Goal: Information Seeking & Learning: Learn about a topic

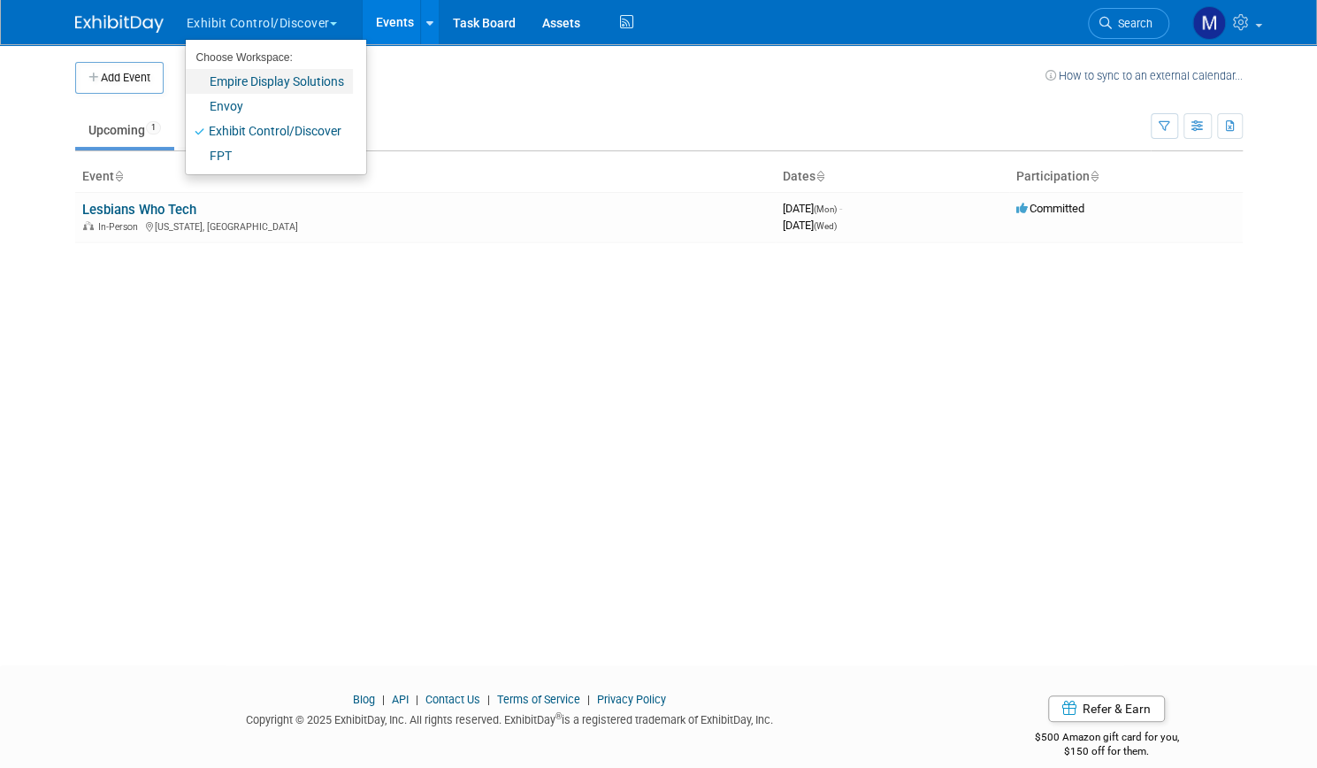
click at [242, 80] on link "Empire Display Solutions" at bounding box center [269, 81] width 167 height 25
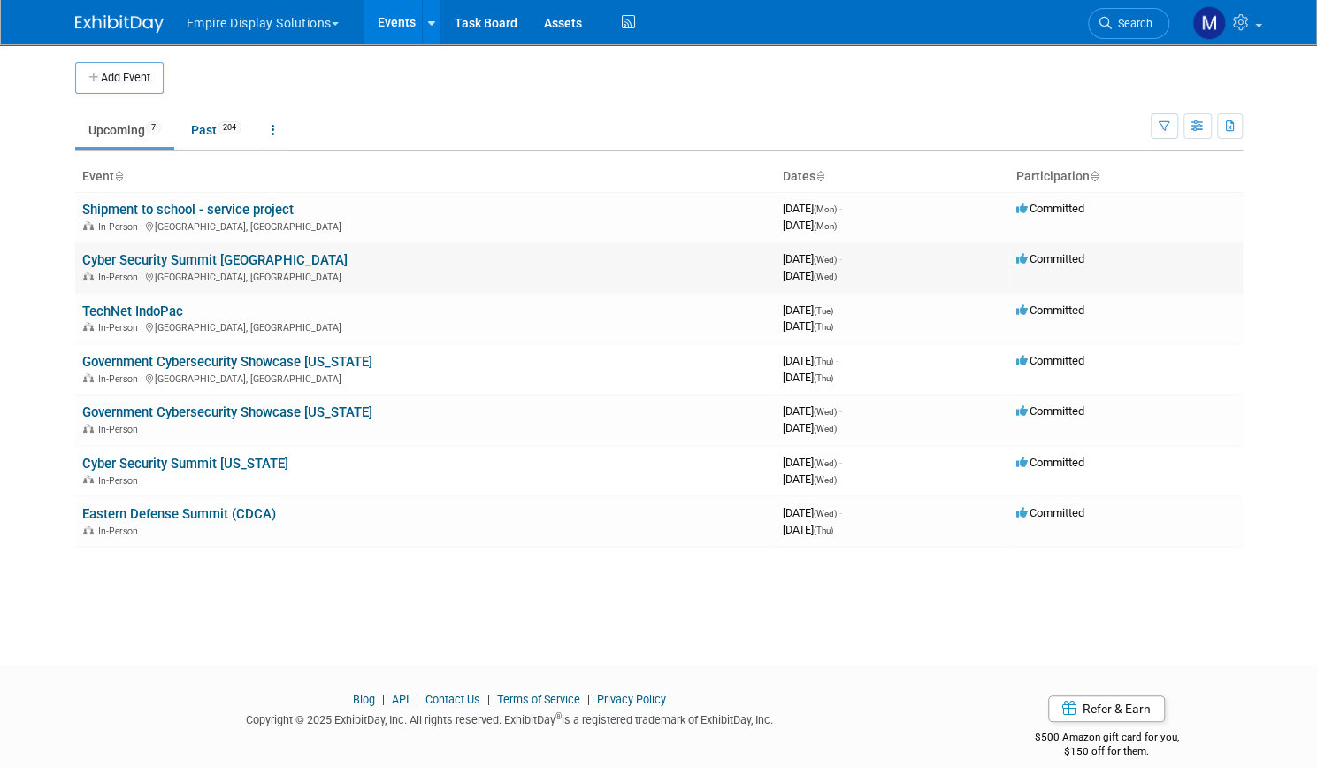
click at [256, 261] on link "Cyber Security Summit Silicon Valley" at bounding box center [214, 260] width 265 height 16
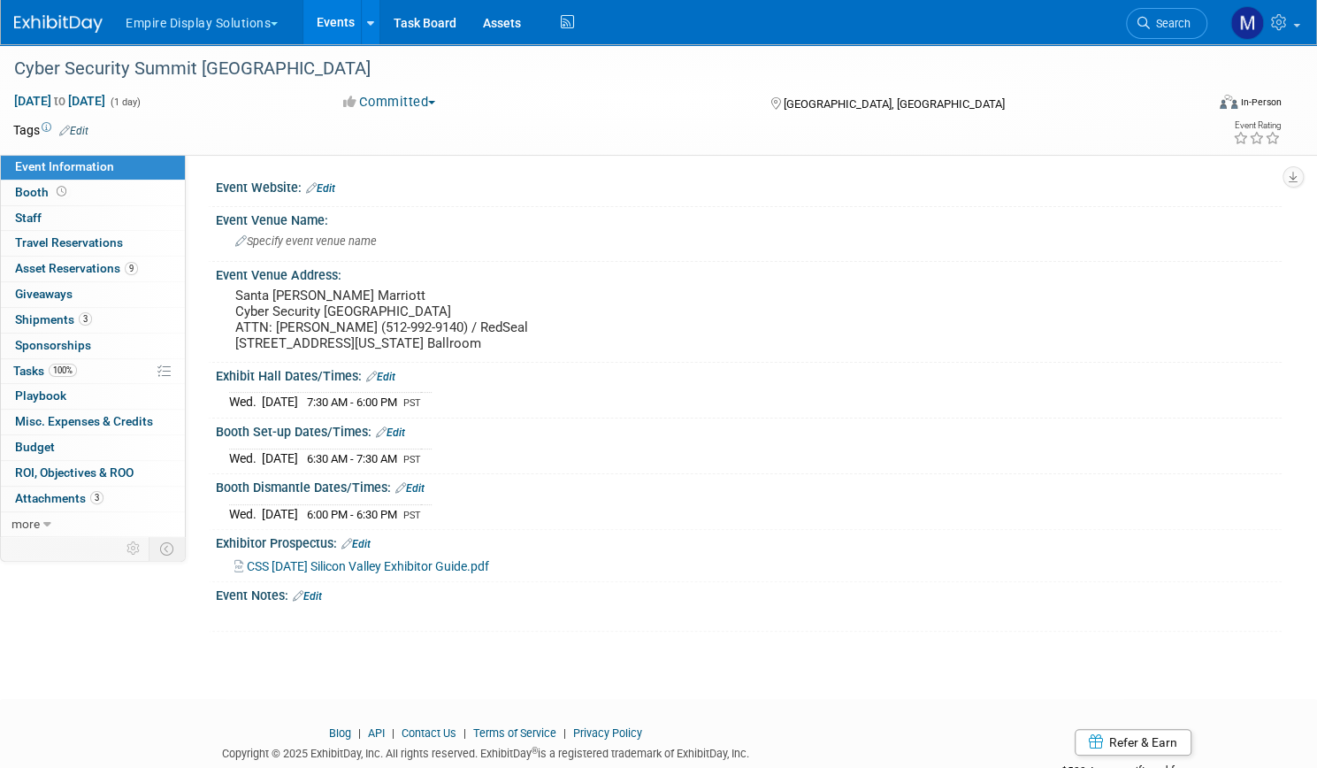
click at [368, 14] on link "Events" at bounding box center [335, 22] width 65 height 44
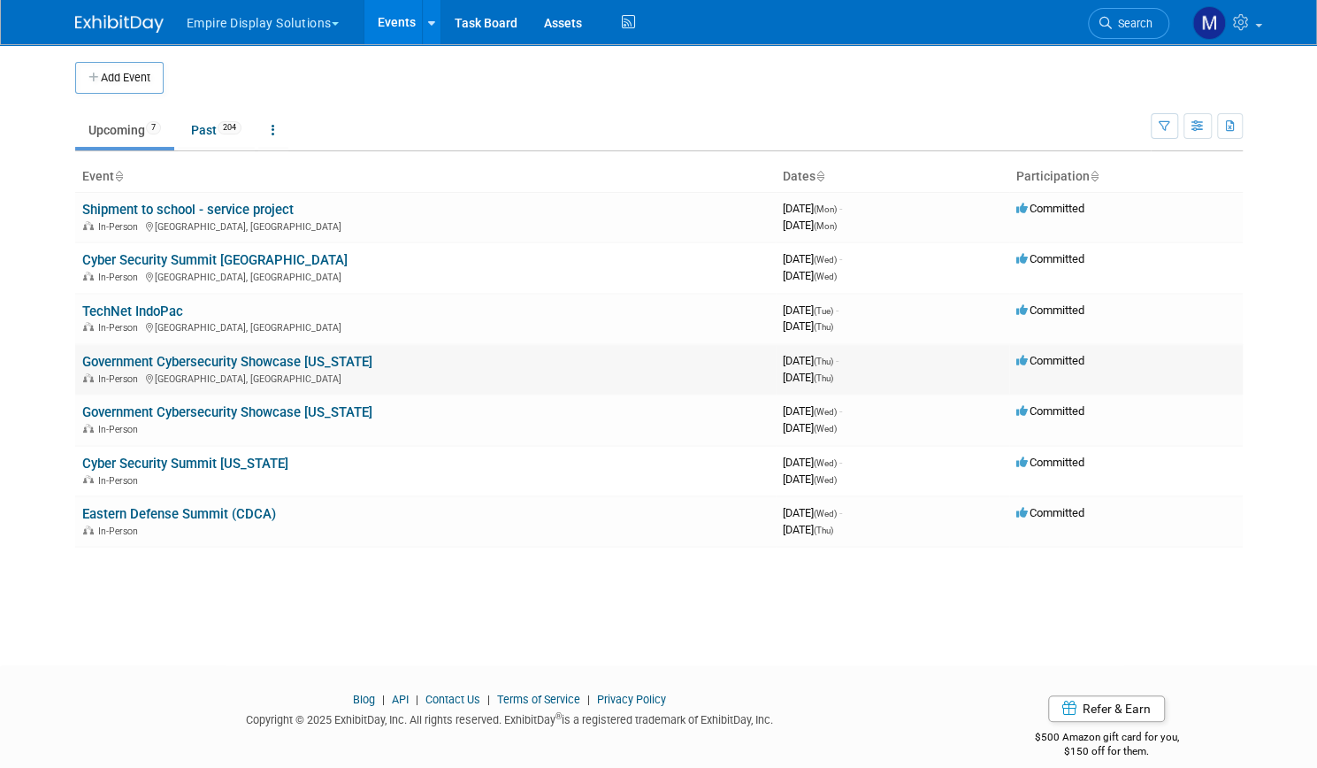
click at [193, 357] on link "Government Cybersecurity Showcase California" at bounding box center [227, 362] width 290 height 16
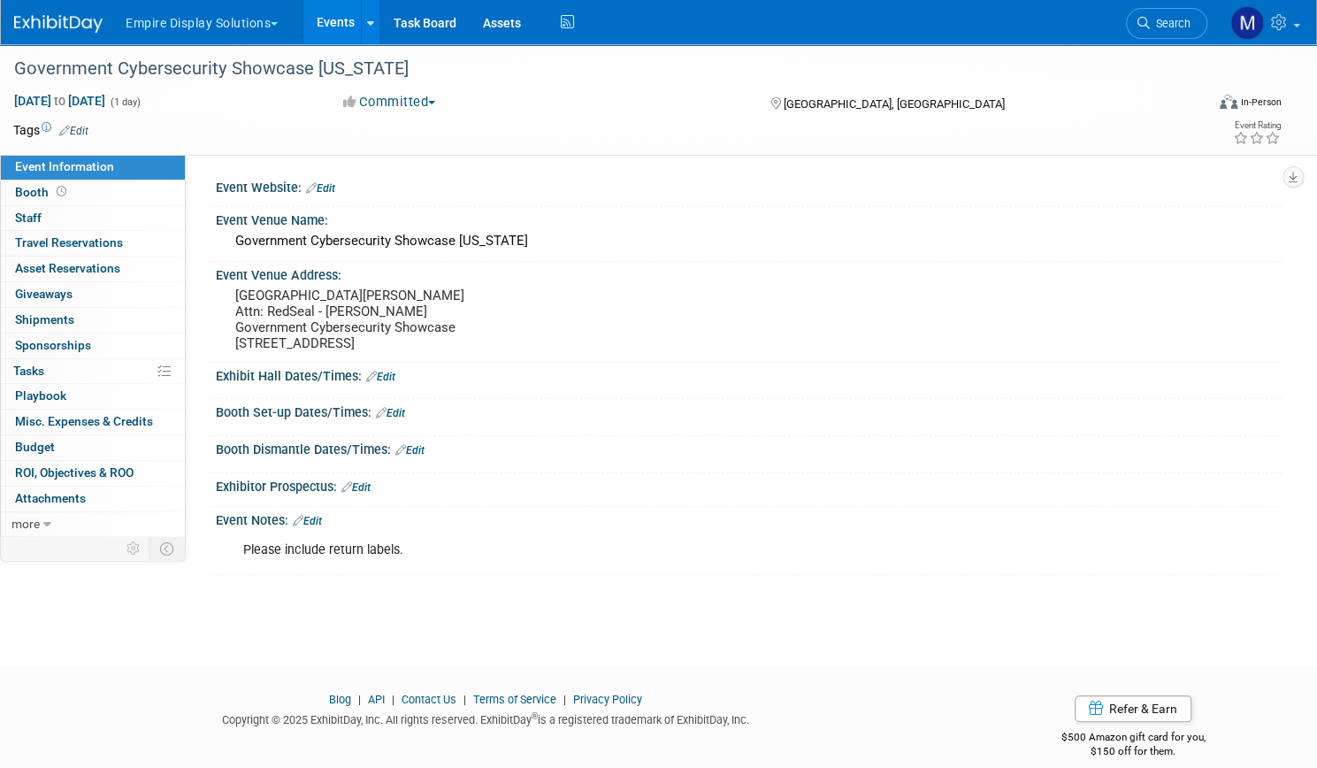
click at [368, 20] on link "Events" at bounding box center [335, 22] width 65 height 44
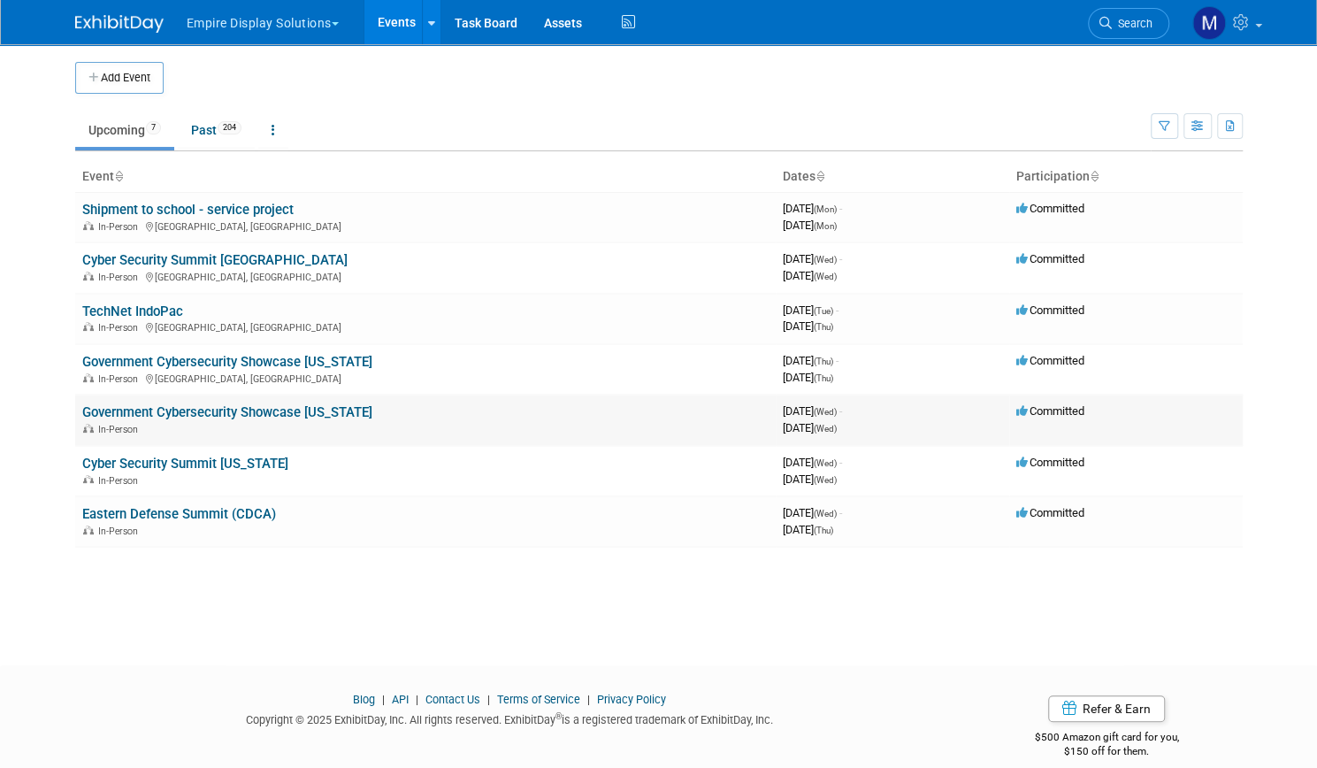
click at [218, 409] on link "Government Cybersecurity Showcase [US_STATE]" at bounding box center [227, 412] width 290 height 16
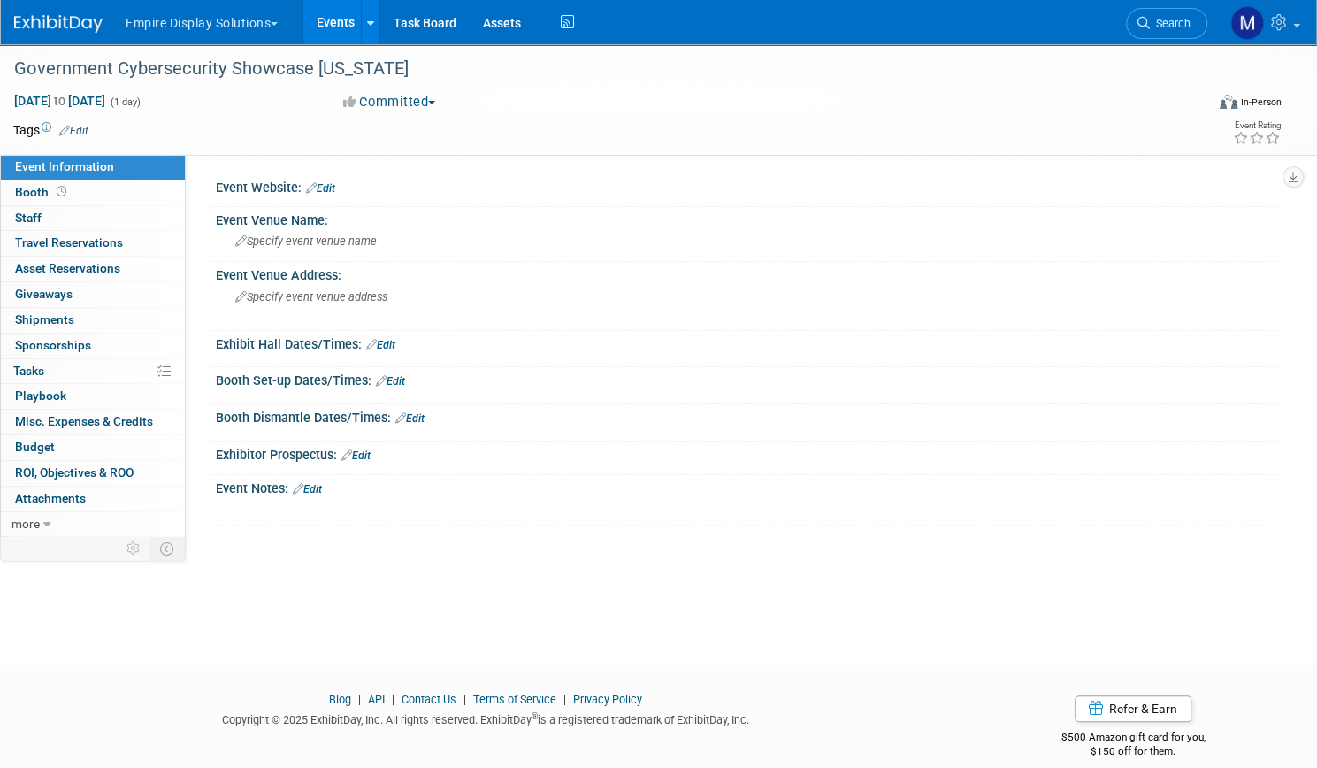
click at [368, 17] on link "Events" at bounding box center [335, 22] width 65 height 44
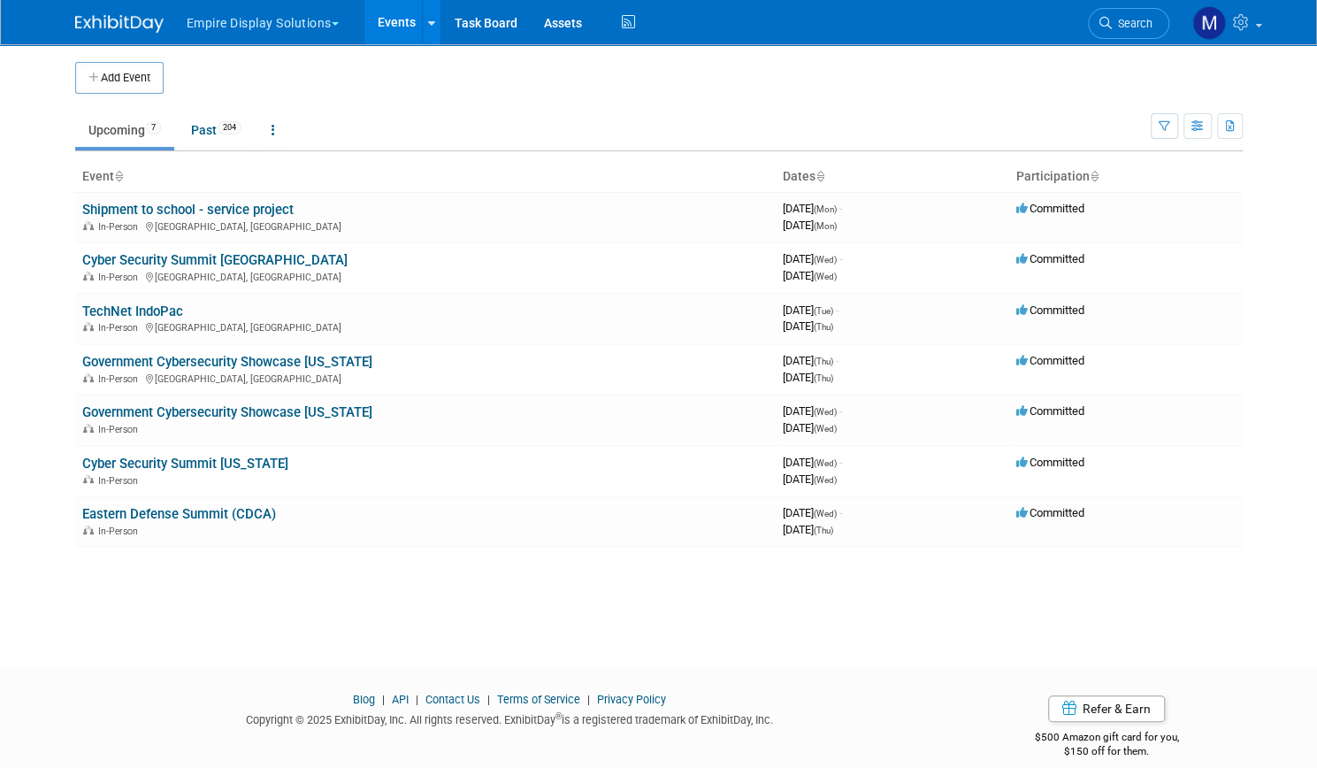
click at [247, 36] on button "Empire Display Solutions" at bounding box center [273, 19] width 176 height 39
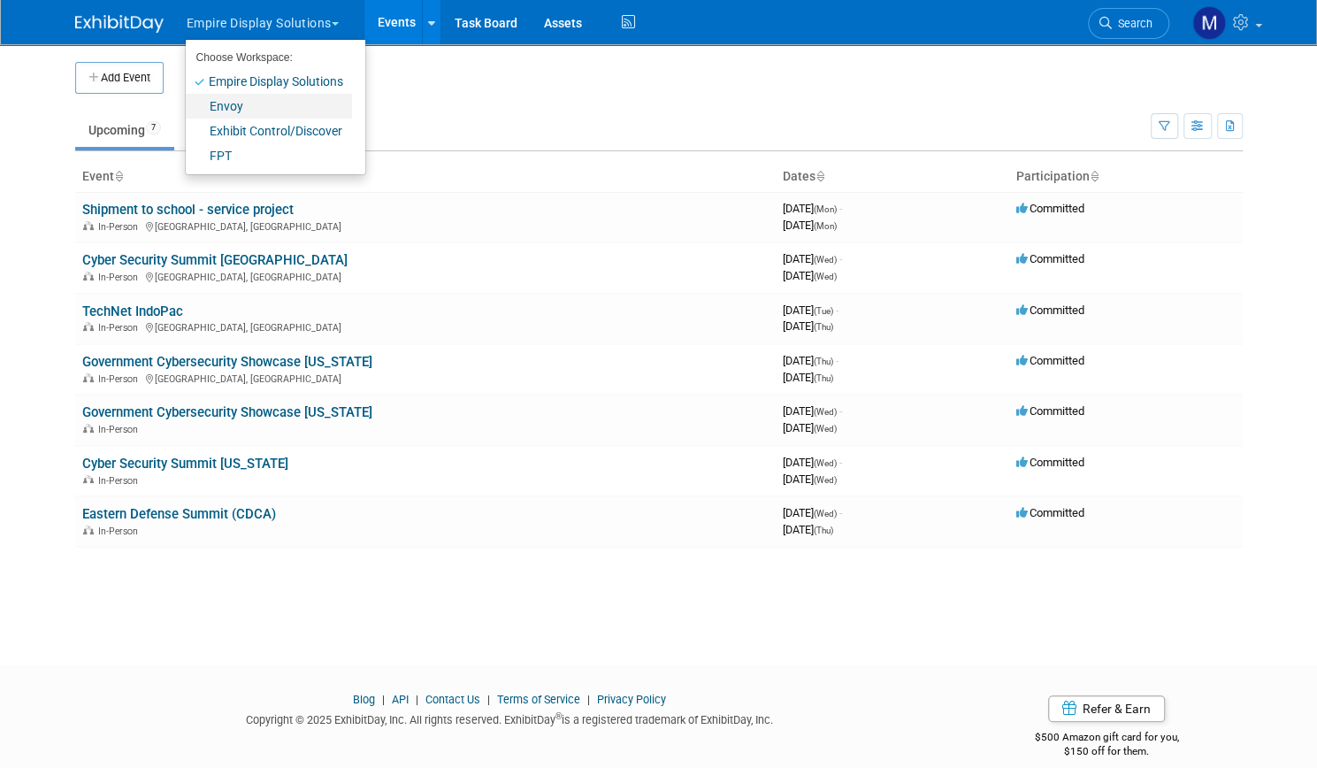
click at [246, 105] on link "Envoy" at bounding box center [269, 106] width 166 height 25
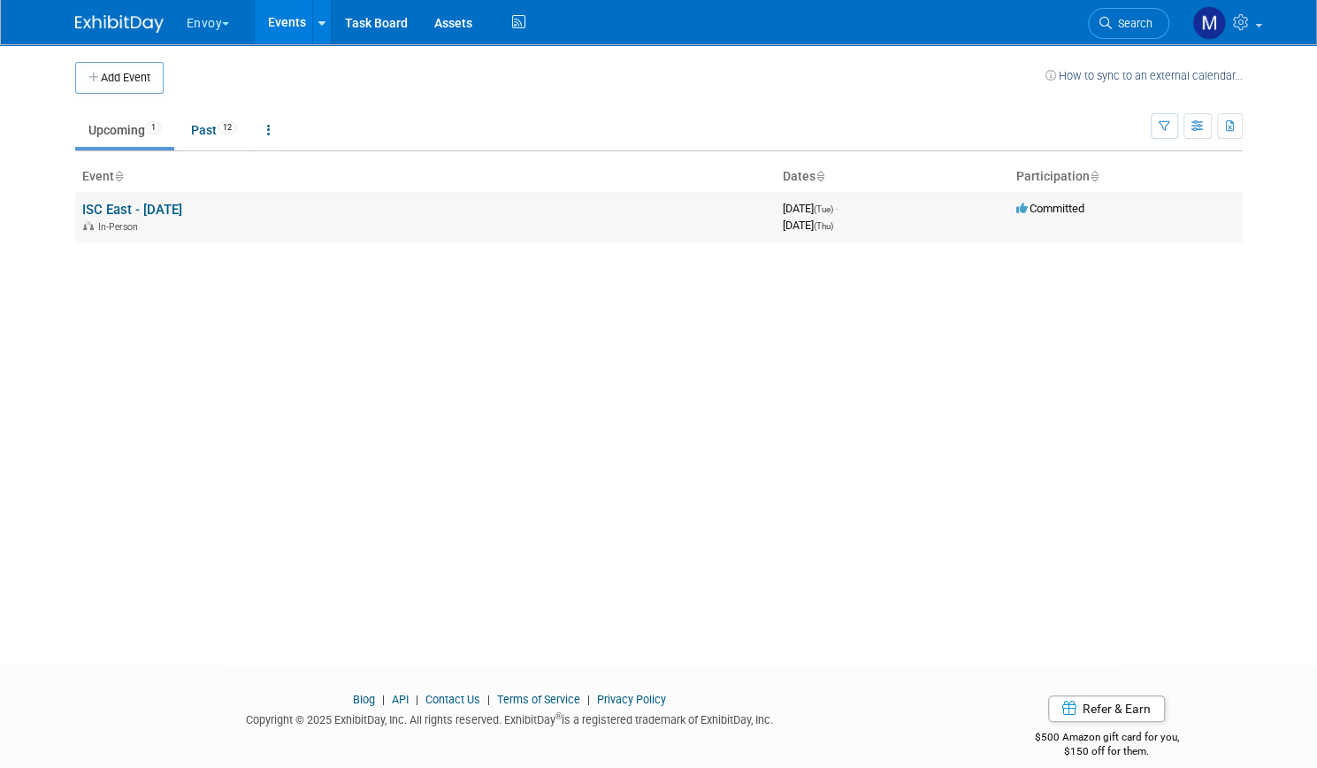
click at [162, 210] on link "ISC East - Nov 2025" at bounding box center [132, 210] width 100 height 16
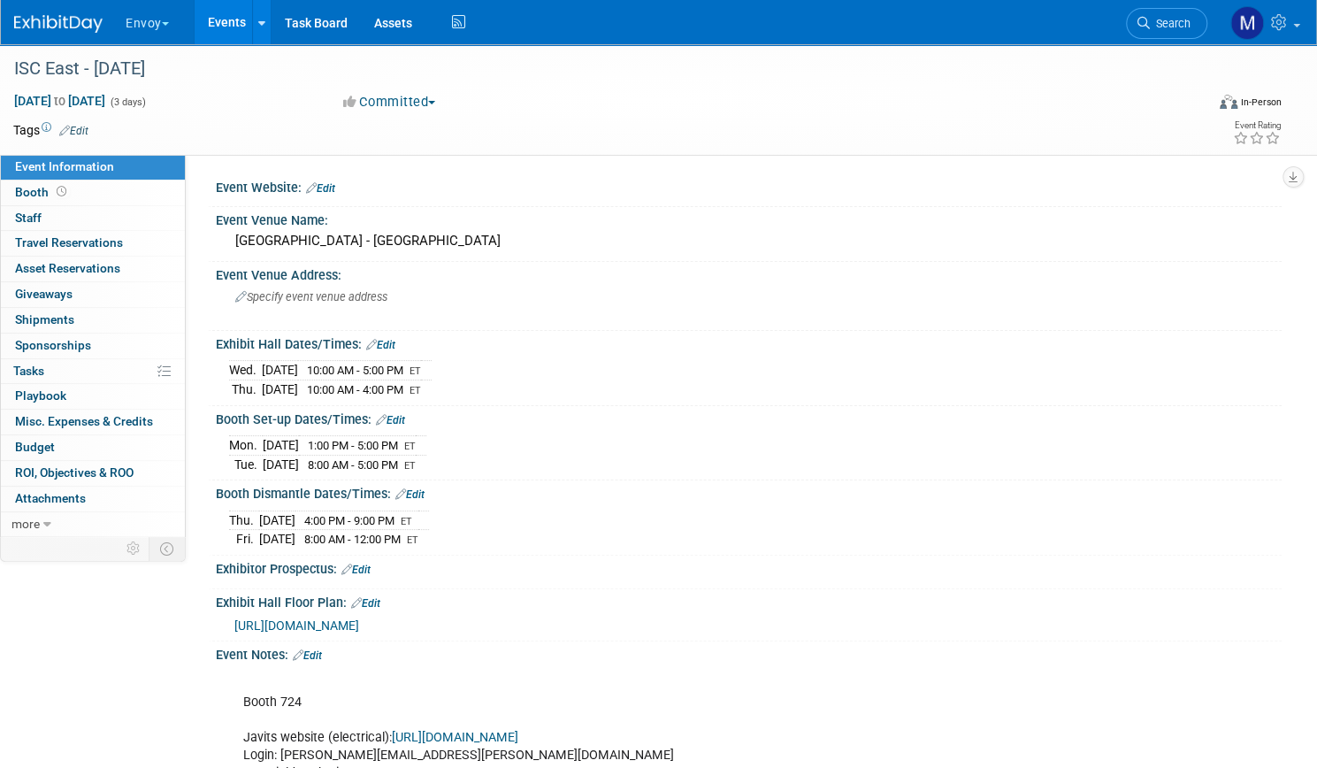
click at [169, 22] on span "button" at bounding box center [165, 24] width 7 height 4
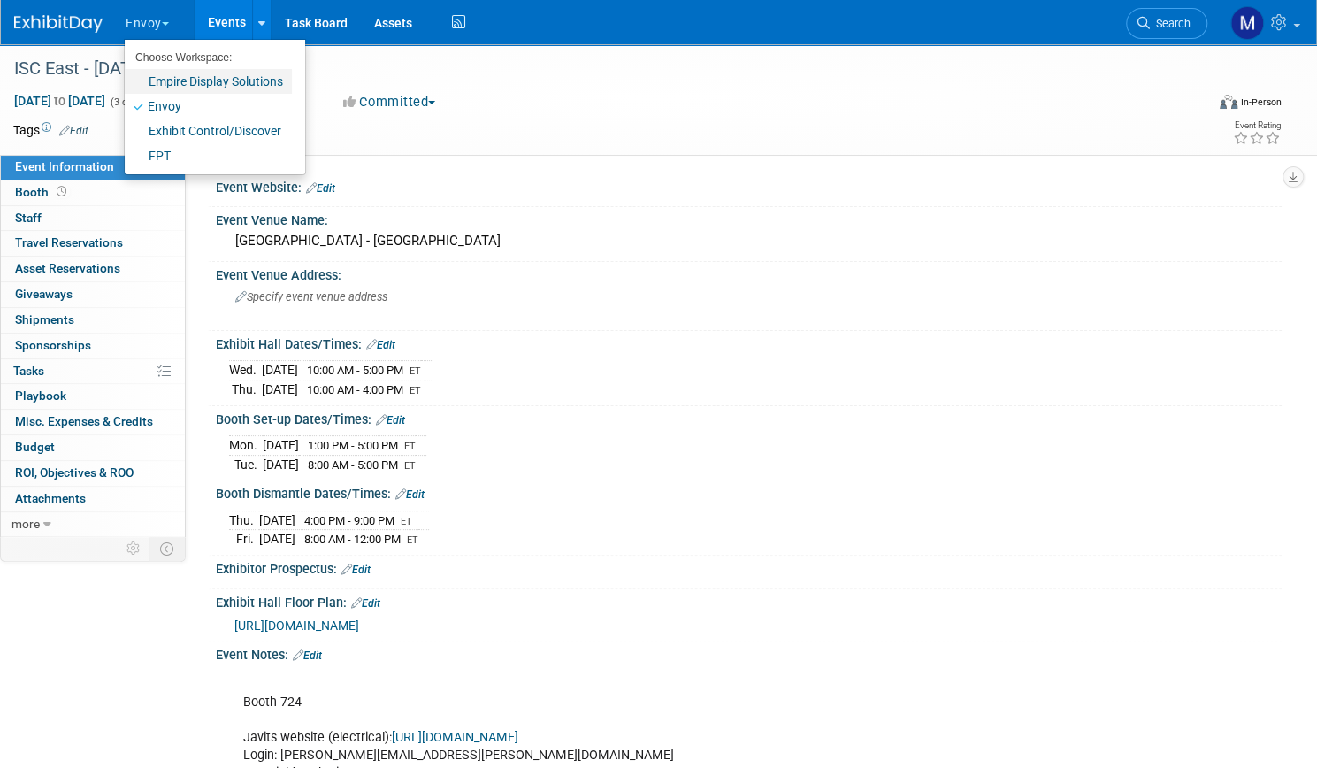
click at [232, 81] on link "Empire Display Solutions" at bounding box center [208, 81] width 167 height 25
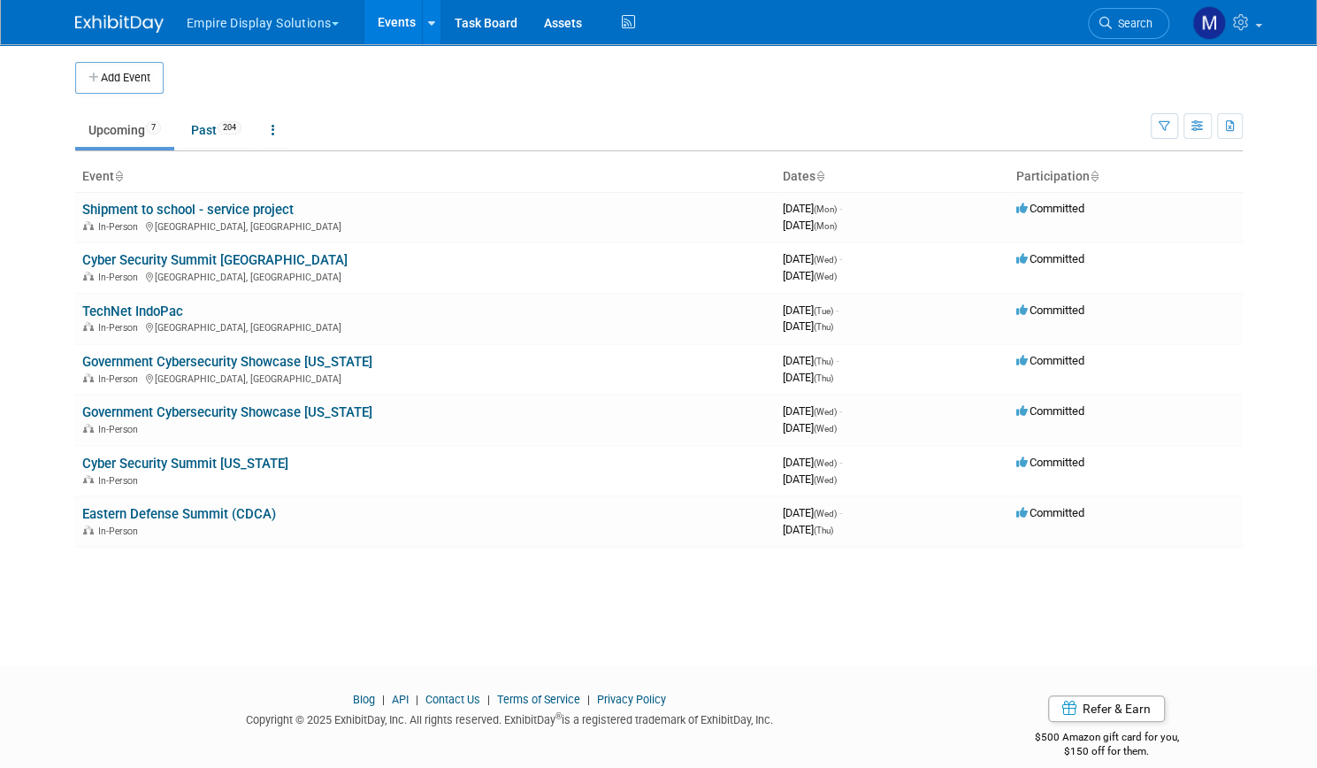
click at [239, 30] on button "Empire Display Solutions" at bounding box center [273, 19] width 176 height 39
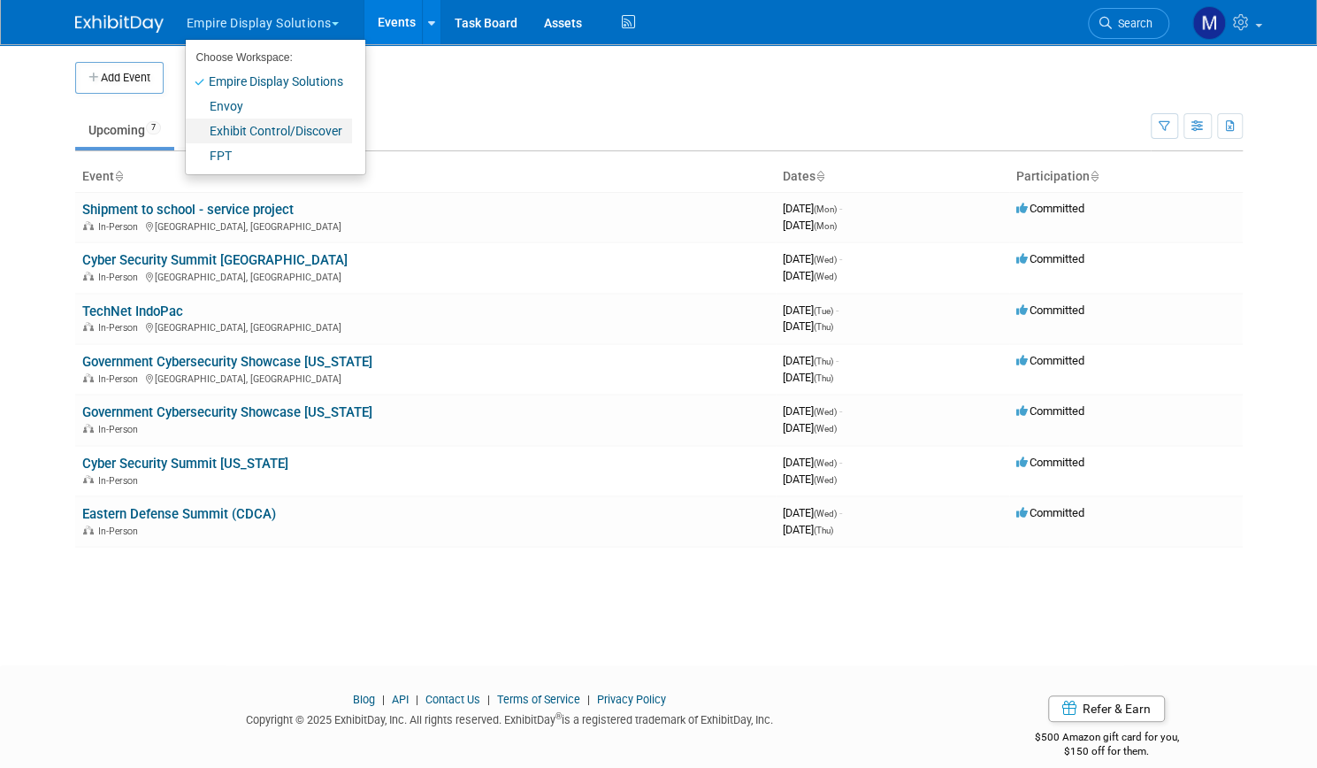
click at [232, 132] on link "Exhibit Control/Discover" at bounding box center [269, 131] width 166 height 25
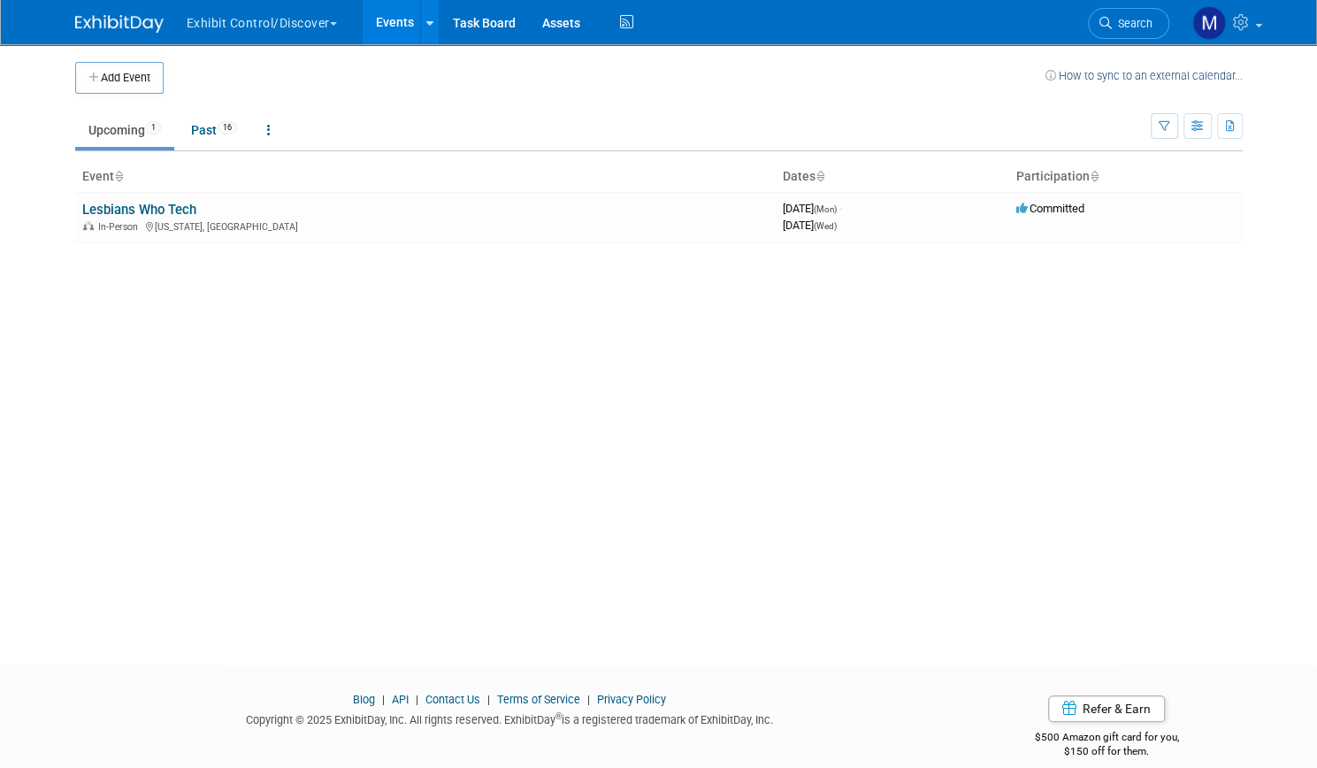
click at [216, 23] on button "Exhibit Control/Discover" at bounding box center [272, 19] width 174 height 39
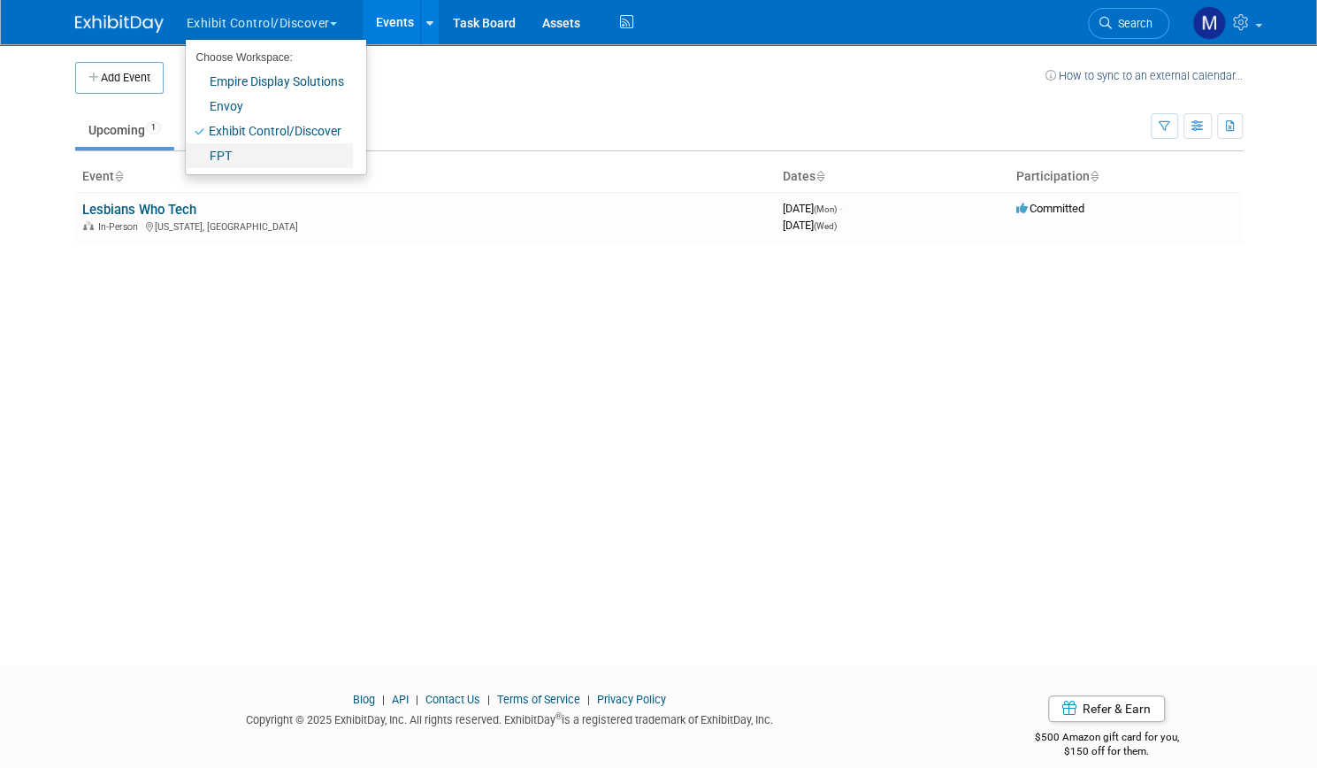
click at [219, 150] on link "FPT" at bounding box center [269, 155] width 167 height 25
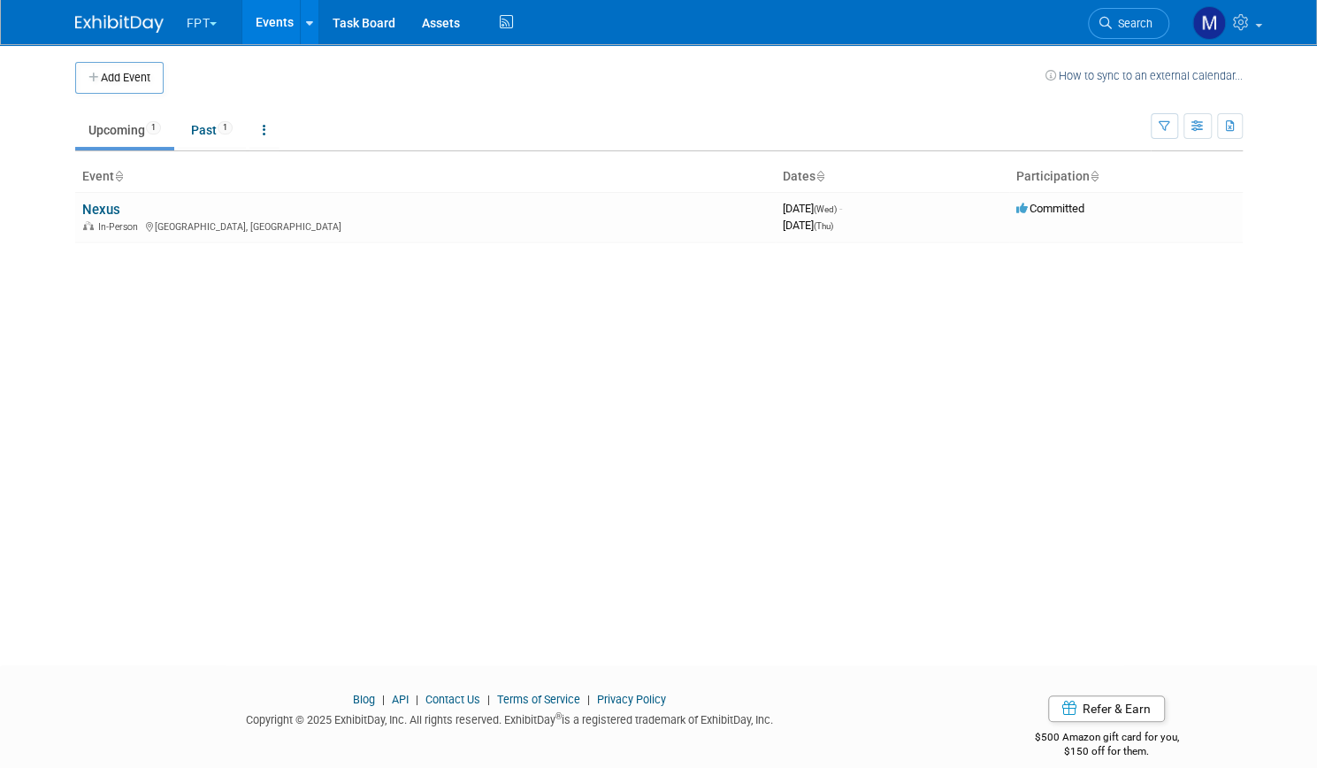
click at [195, 21] on button "FPT" at bounding box center [212, 19] width 55 height 39
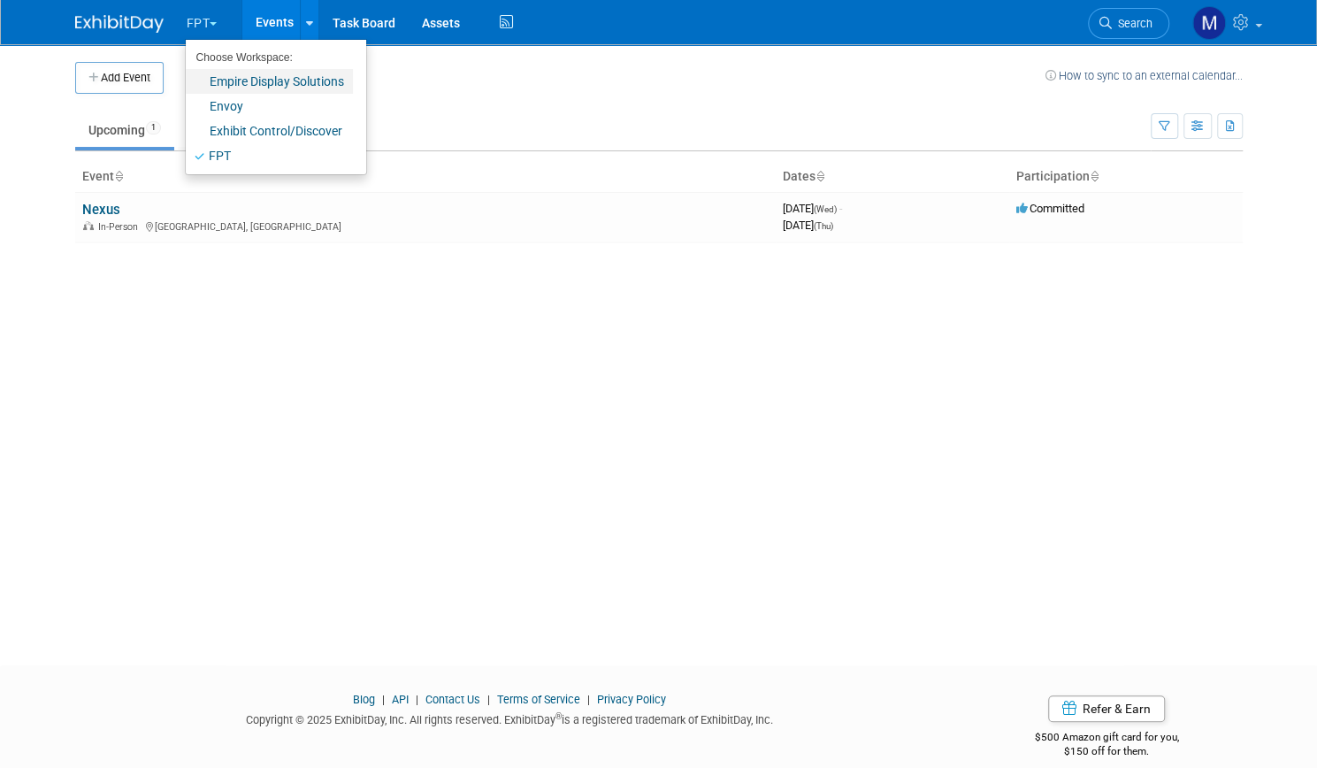
click at [218, 90] on link "Empire Display Solutions" at bounding box center [269, 81] width 167 height 25
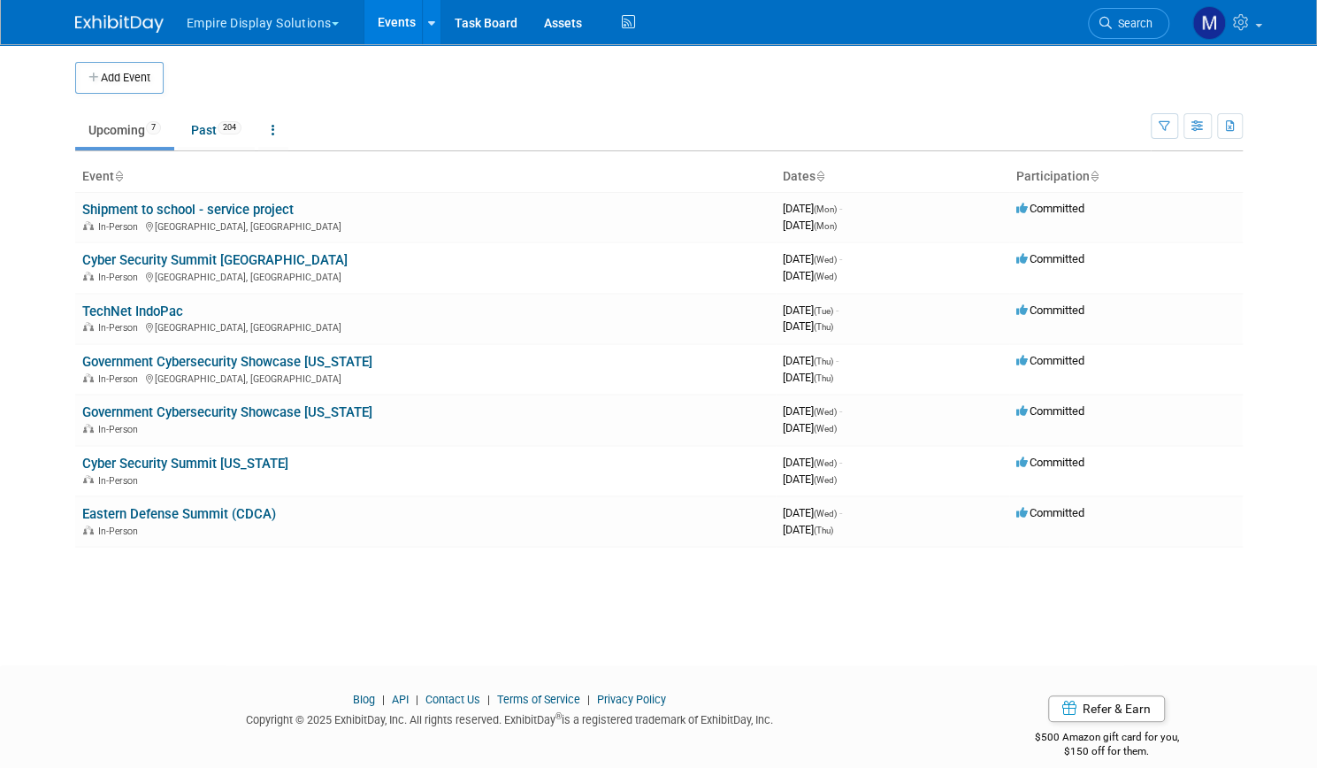
click at [249, 33] on button "Empire Display Solutions" at bounding box center [273, 19] width 176 height 39
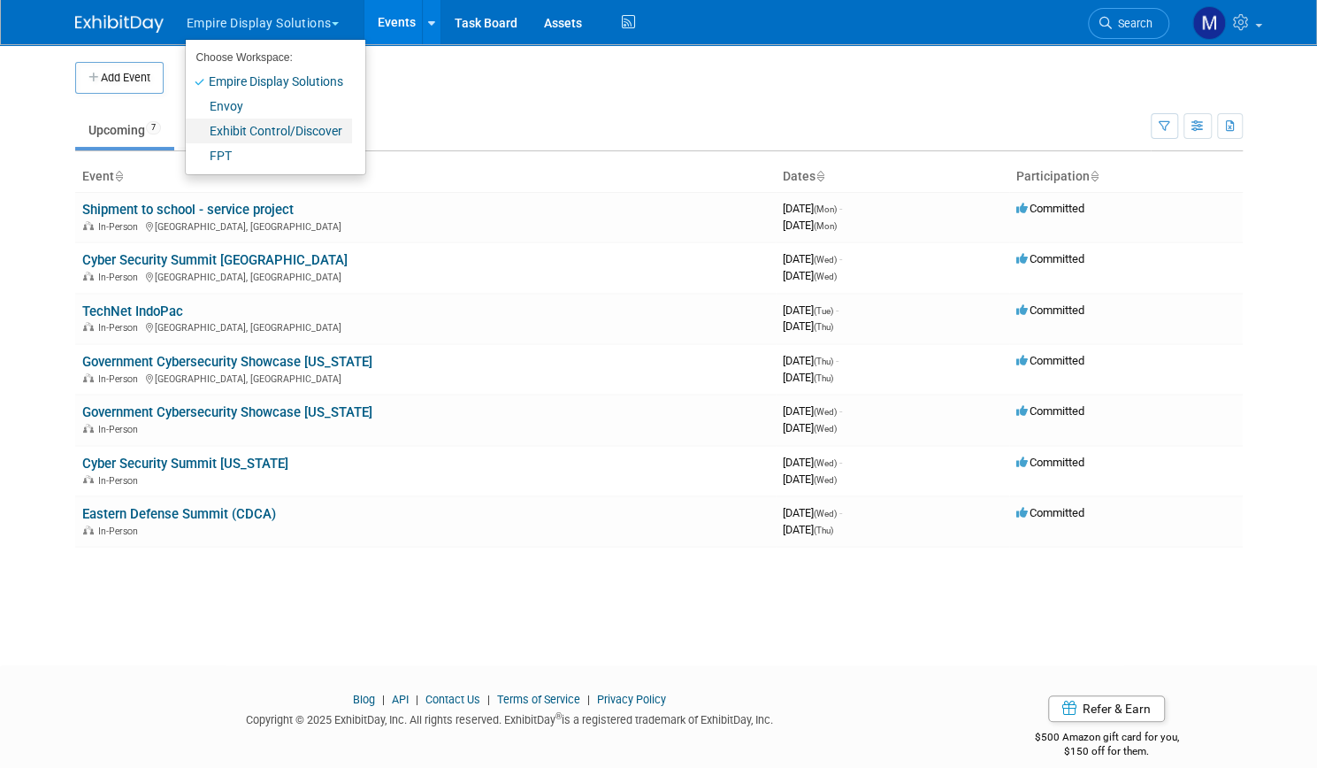
click at [222, 130] on link "Exhibit Control/Discover" at bounding box center [269, 131] width 166 height 25
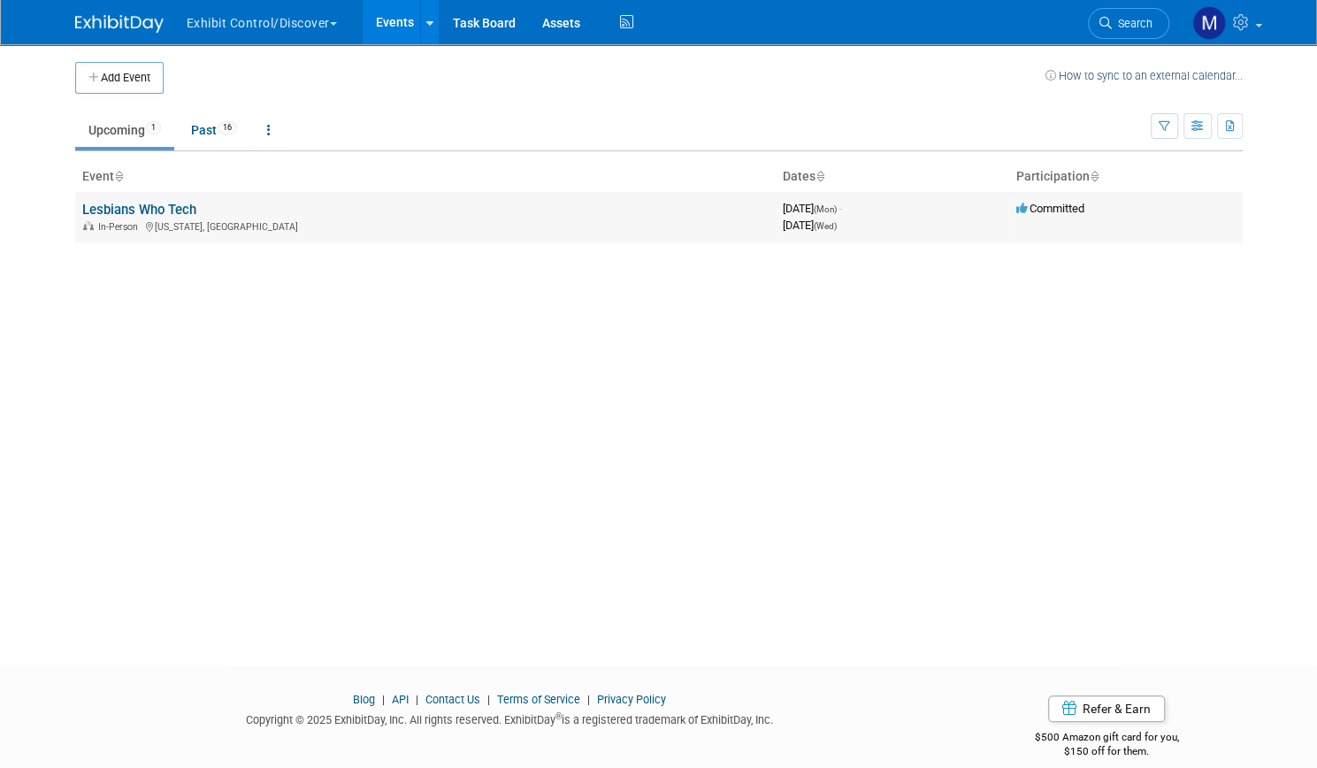
click at [157, 206] on link "Lesbians Who Tech" at bounding box center [139, 210] width 114 height 16
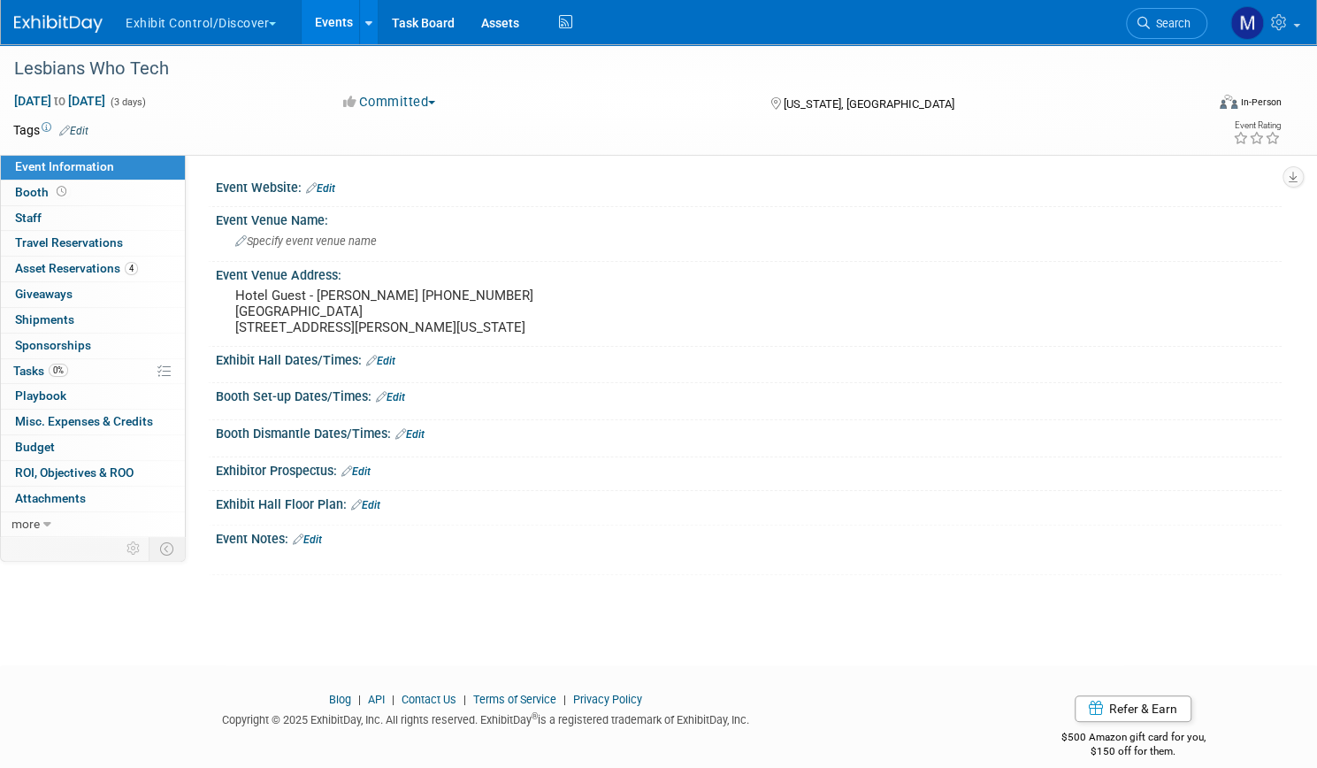
click at [366, 28] on link "Events" at bounding box center [334, 22] width 65 height 44
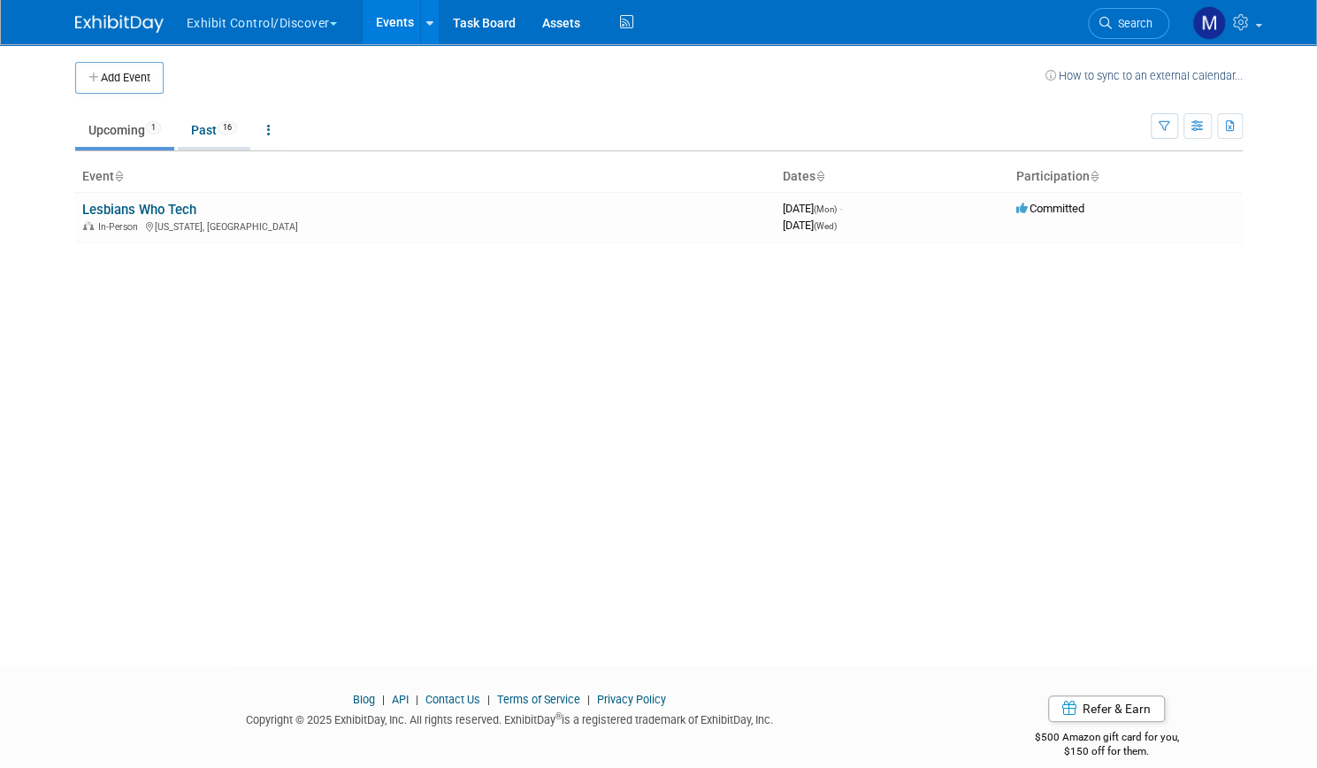
click at [200, 133] on link "Past 16" at bounding box center [214, 130] width 73 height 34
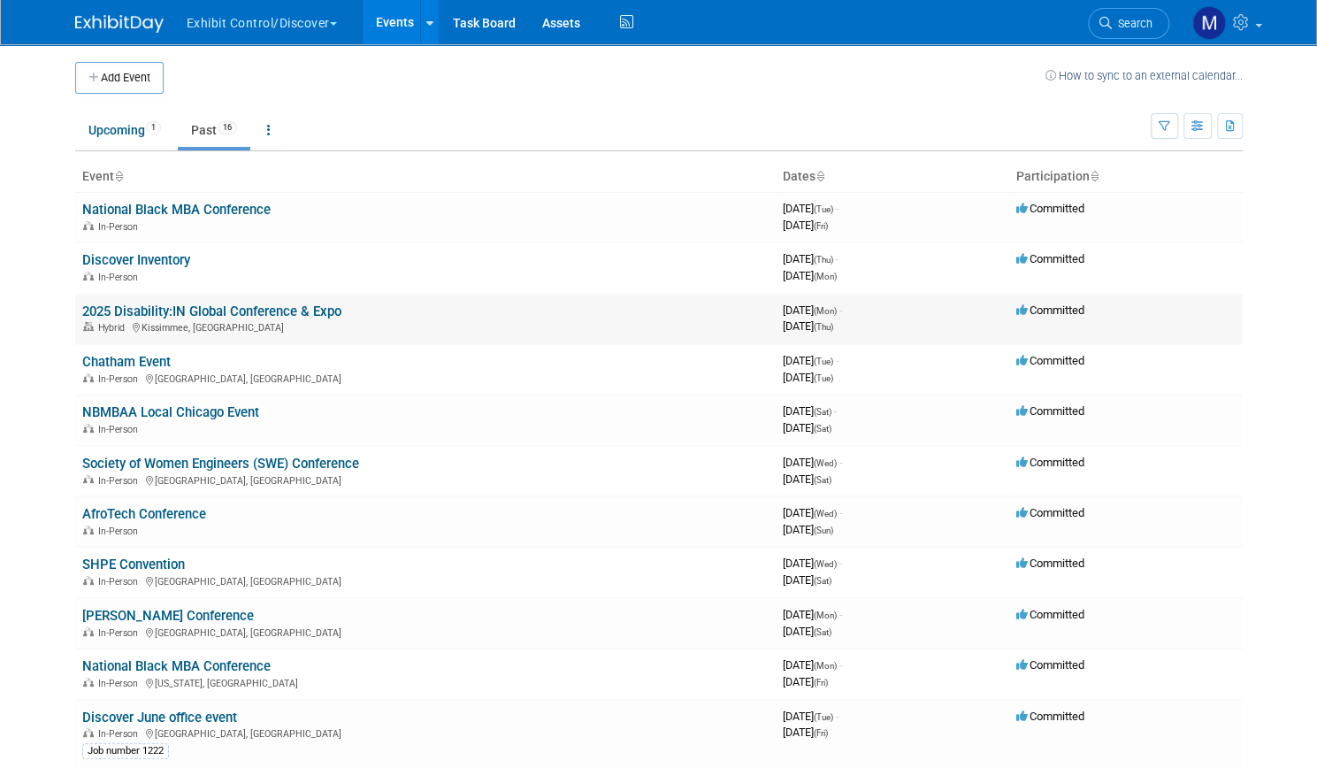
click at [275, 311] on link "2025 Disability:IN Global Conference & Expo" at bounding box center [211, 311] width 259 height 16
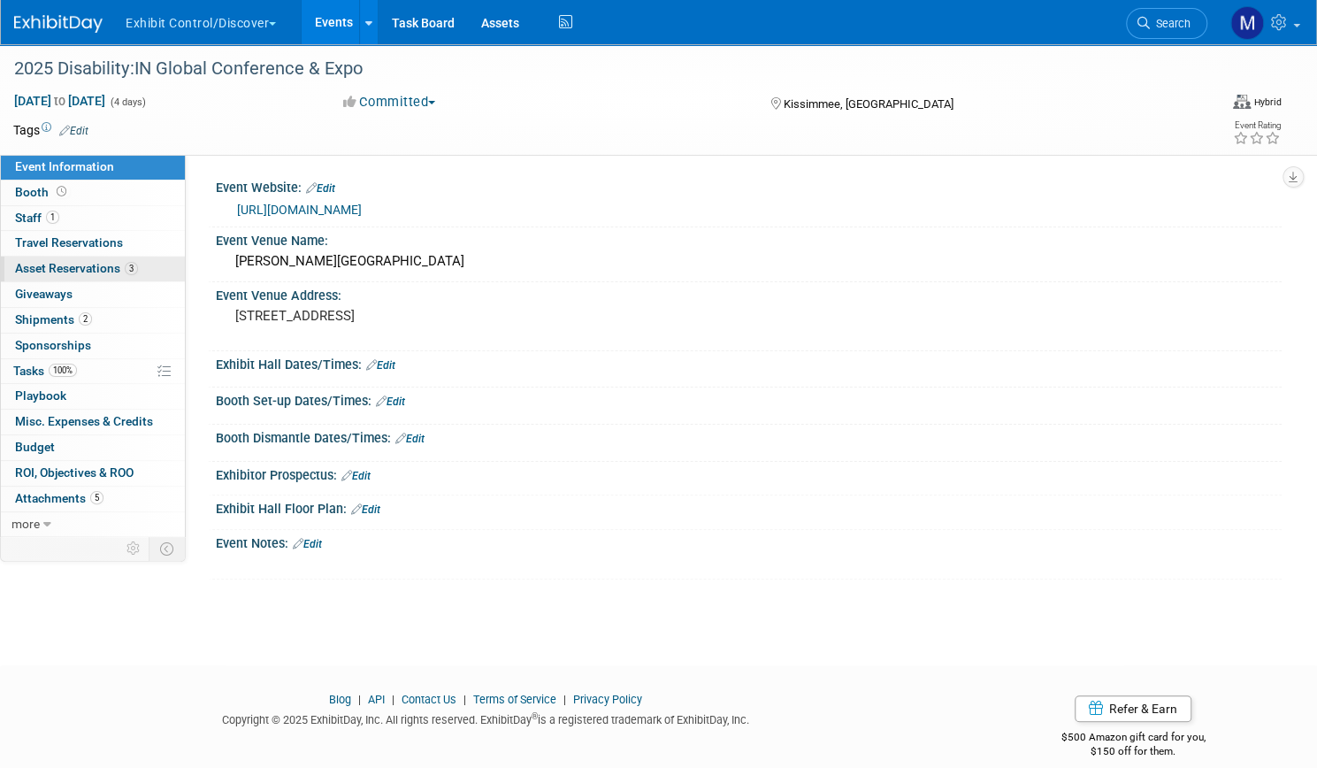
click at [138, 268] on span "Asset Reservations 3" at bounding box center [76, 268] width 123 height 14
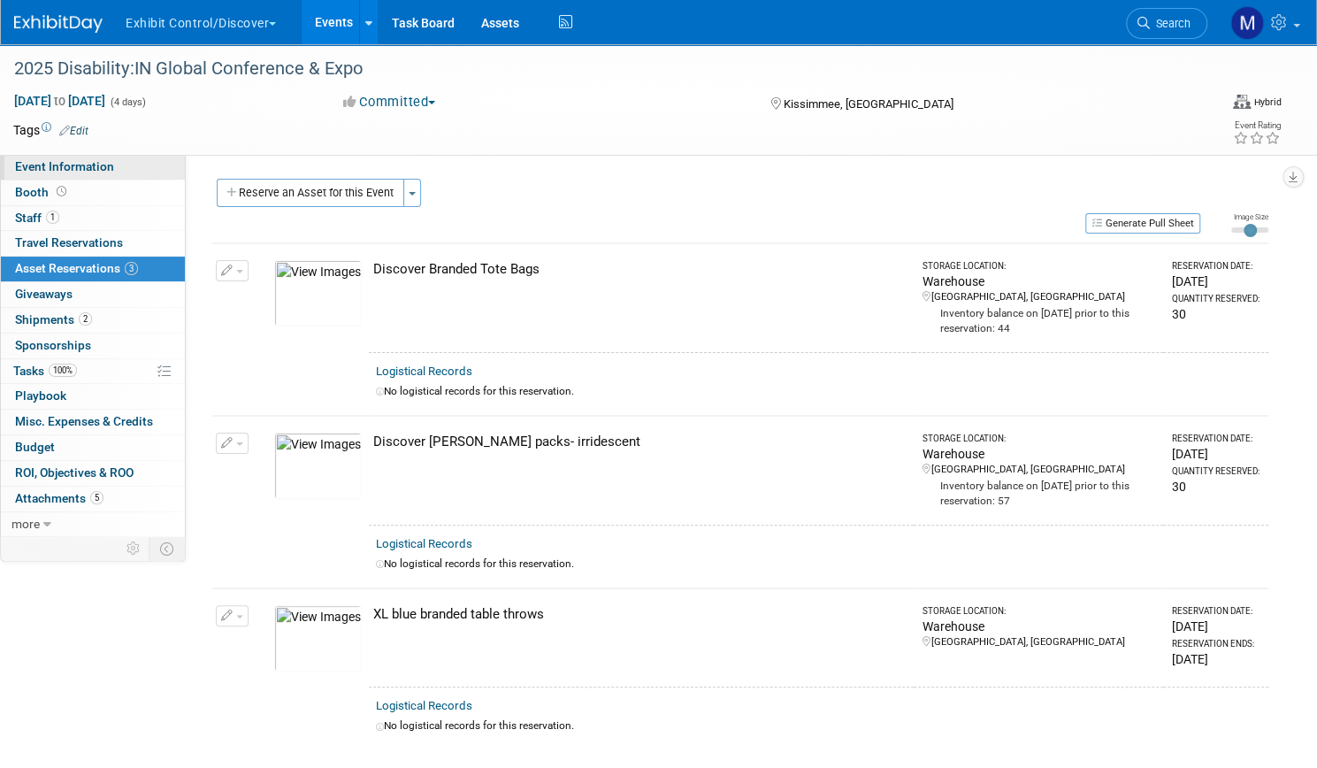
click at [114, 171] on span "Event Information" at bounding box center [64, 166] width 99 height 14
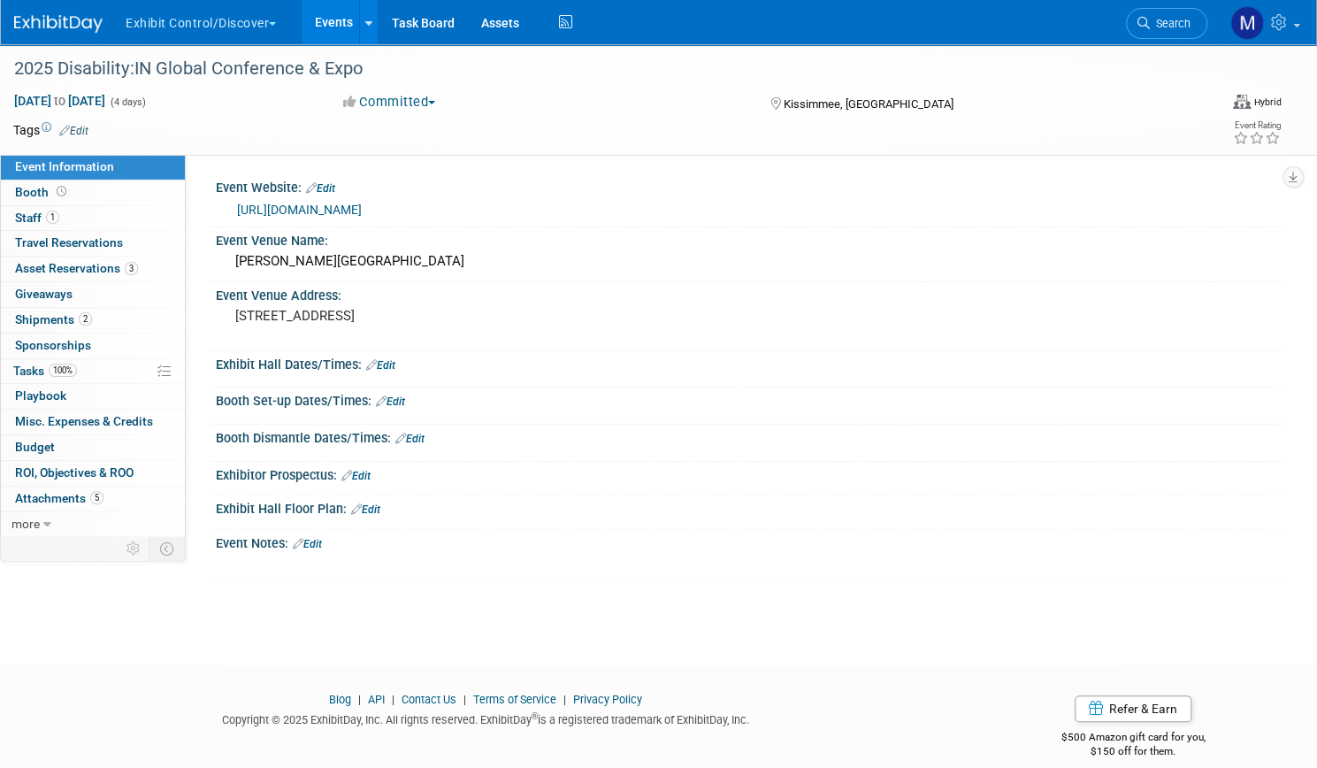
click at [366, 25] on link "Events" at bounding box center [334, 22] width 65 height 44
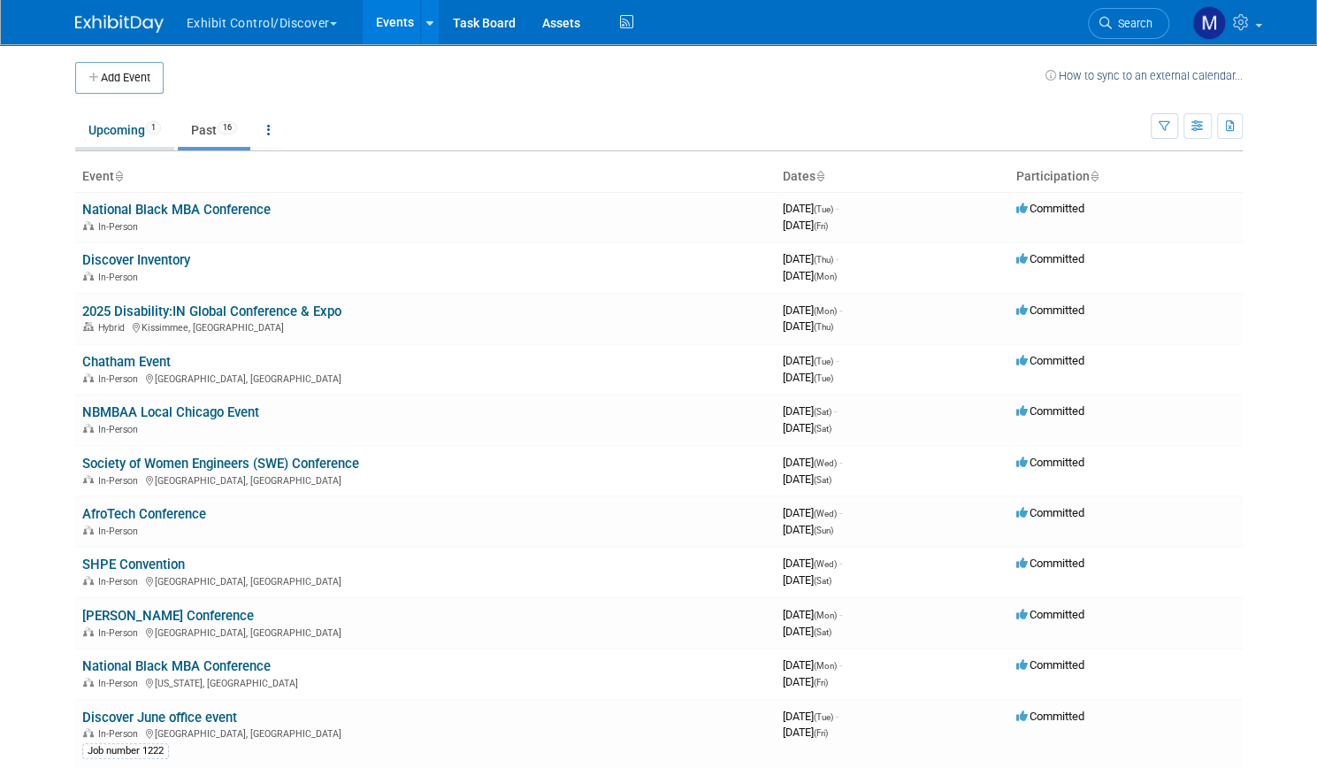
click at [115, 135] on link "Upcoming 1" at bounding box center [124, 130] width 99 height 34
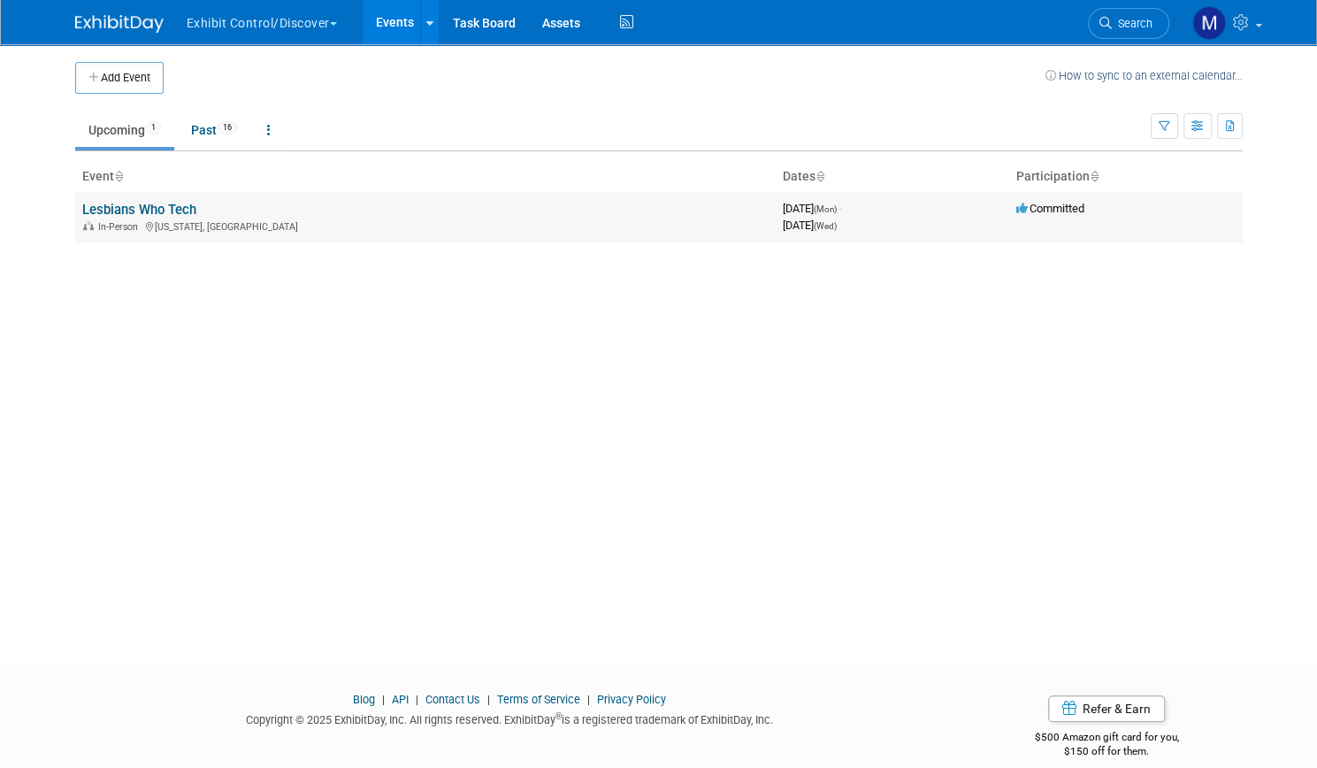
click at [152, 207] on link "Lesbians Who Tech" at bounding box center [139, 210] width 114 height 16
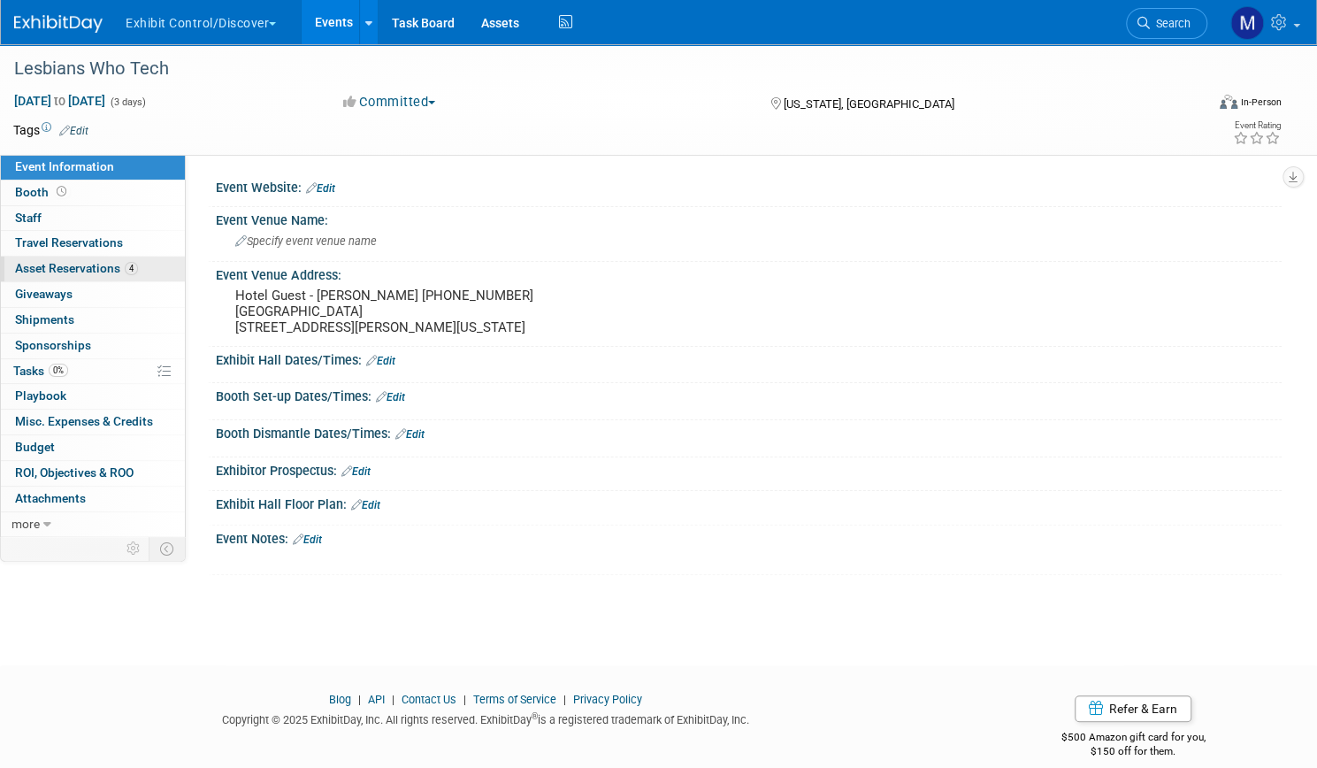
click at [138, 261] on span "Asset Reservations 4" at bounding box center [76, 268] width 123 height 14
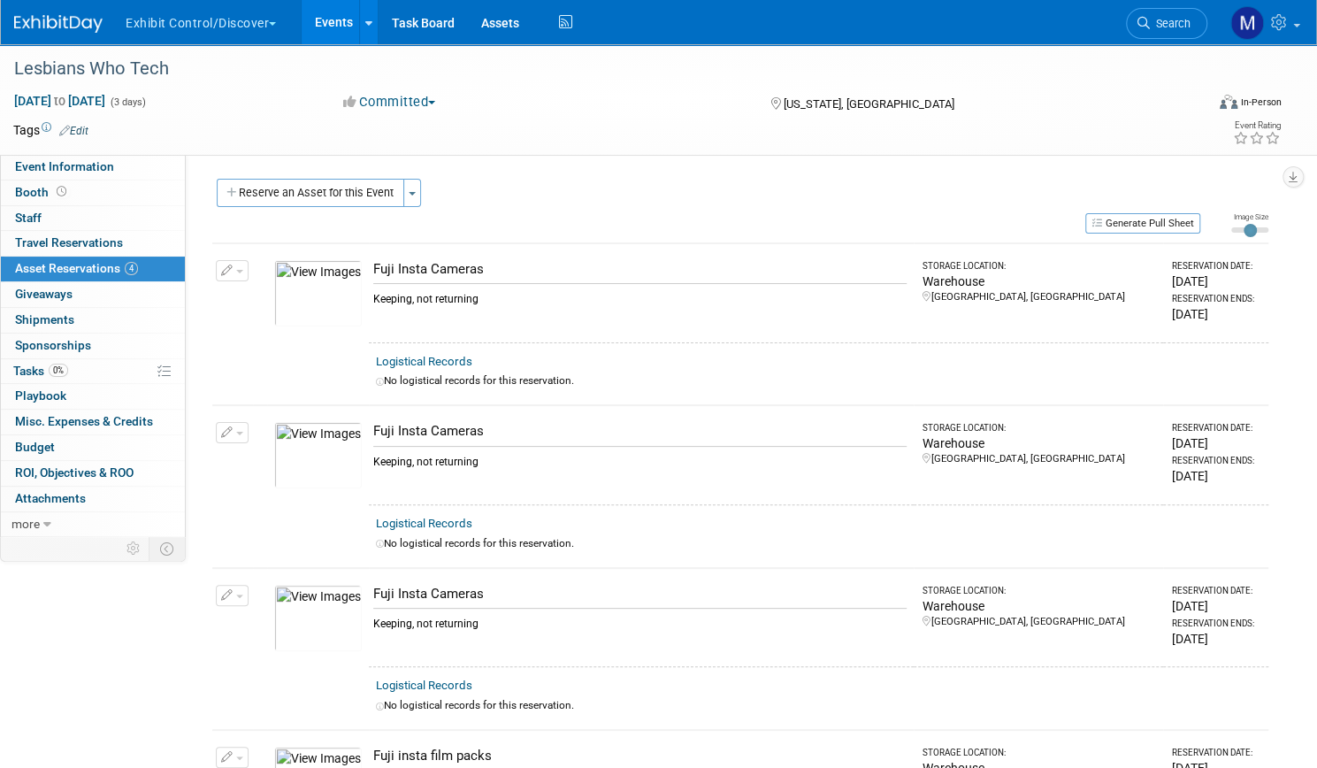
click at [366, 26] on link "Events" at bounding box center [334, 22] width 65 height 44
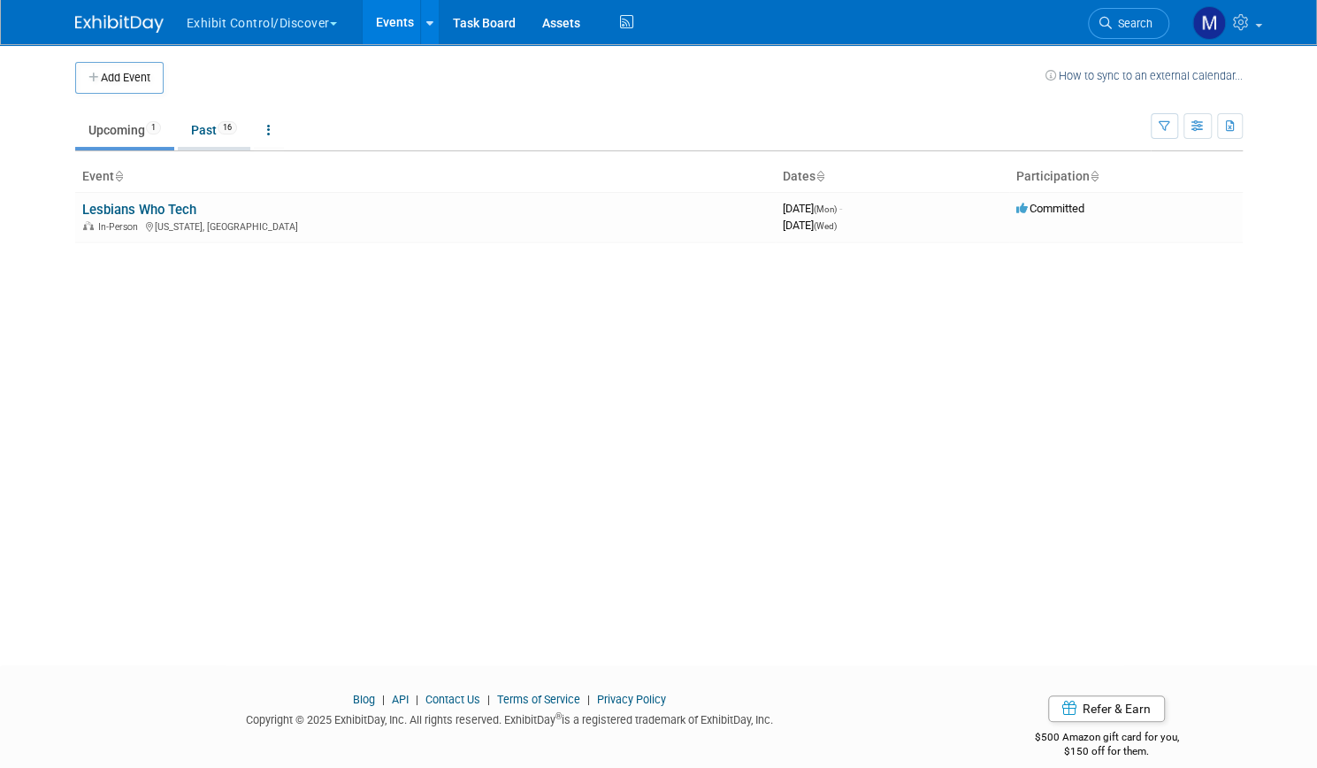
click at [218, 127] on span "16" at bounding box center [227, 127] width 19 height 13
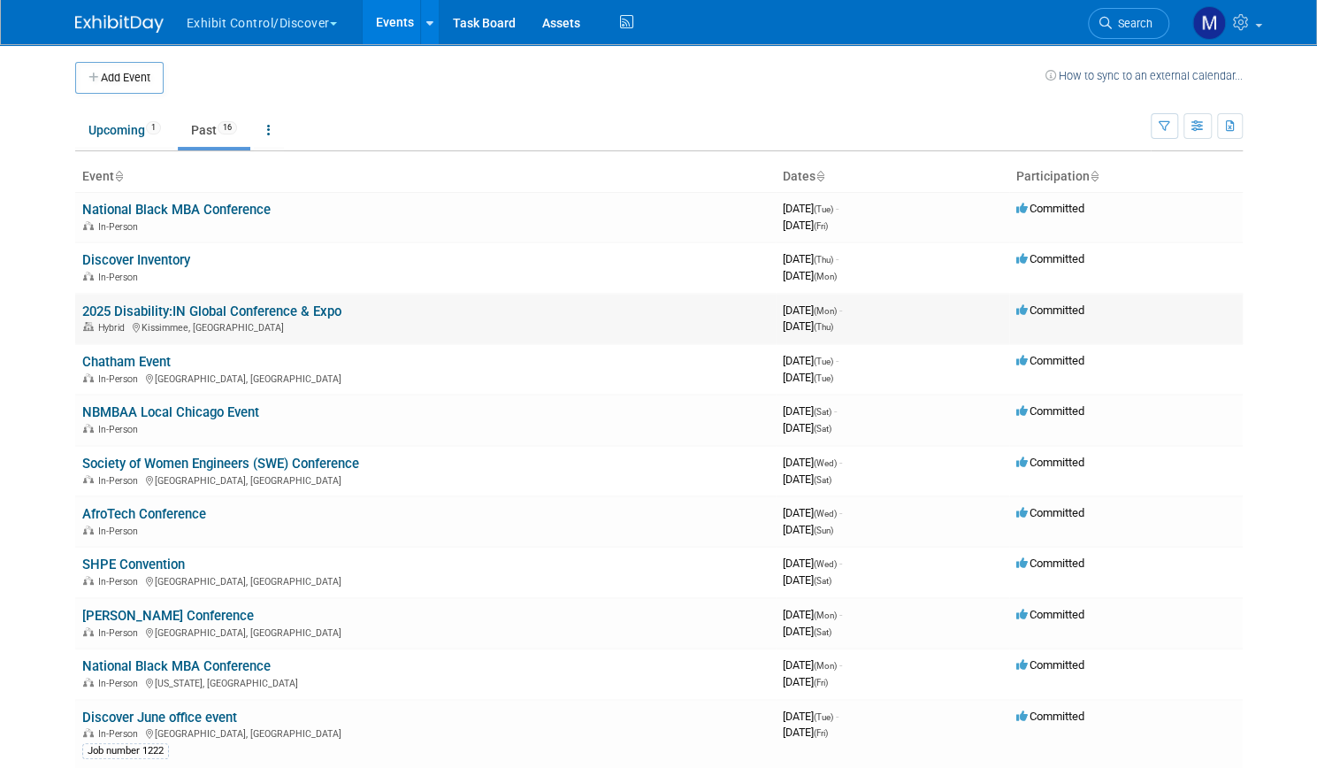
click at [205, 309] on link "2025 Disability:IN Global Conference & Expo" at bounding box center [211, 311] width 259 height 16
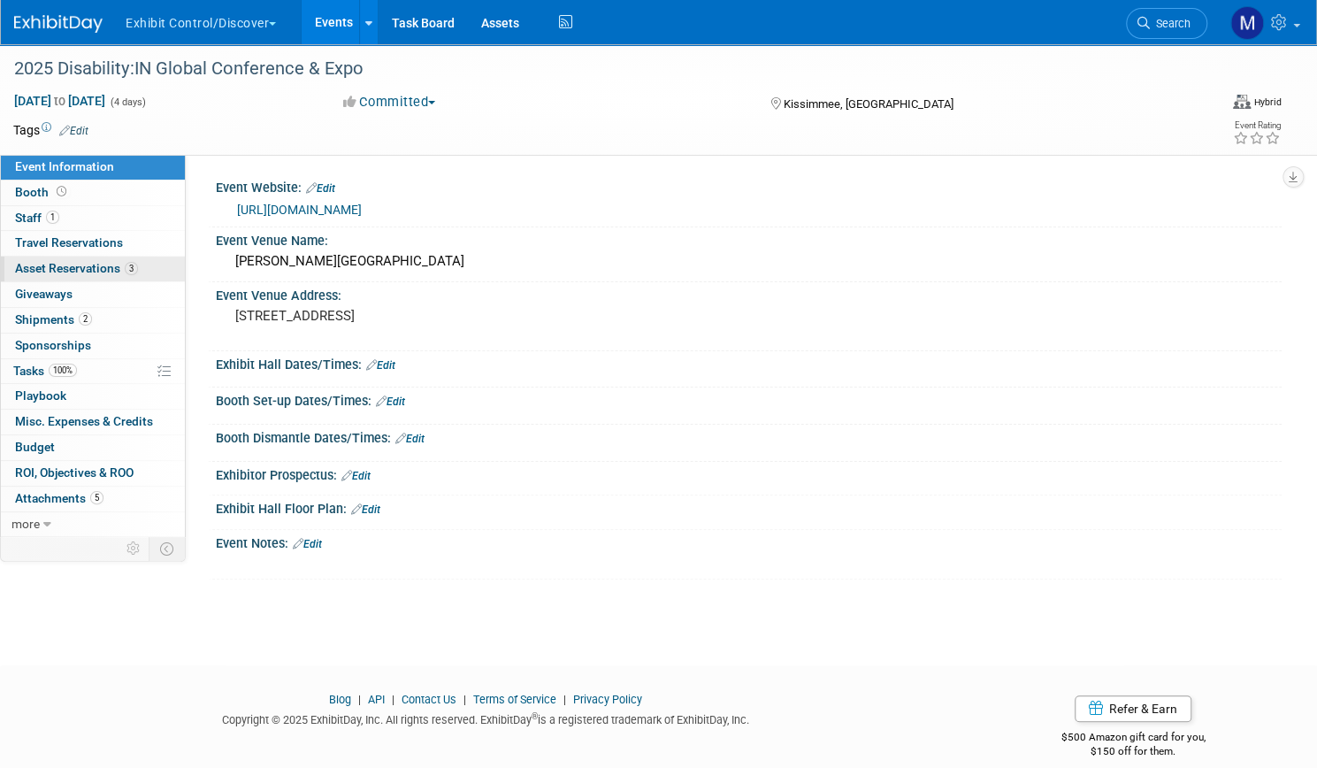
click at [131, 263] on span "Asset Reservations 3" at bounding box center [76, 268] width 123 height 14
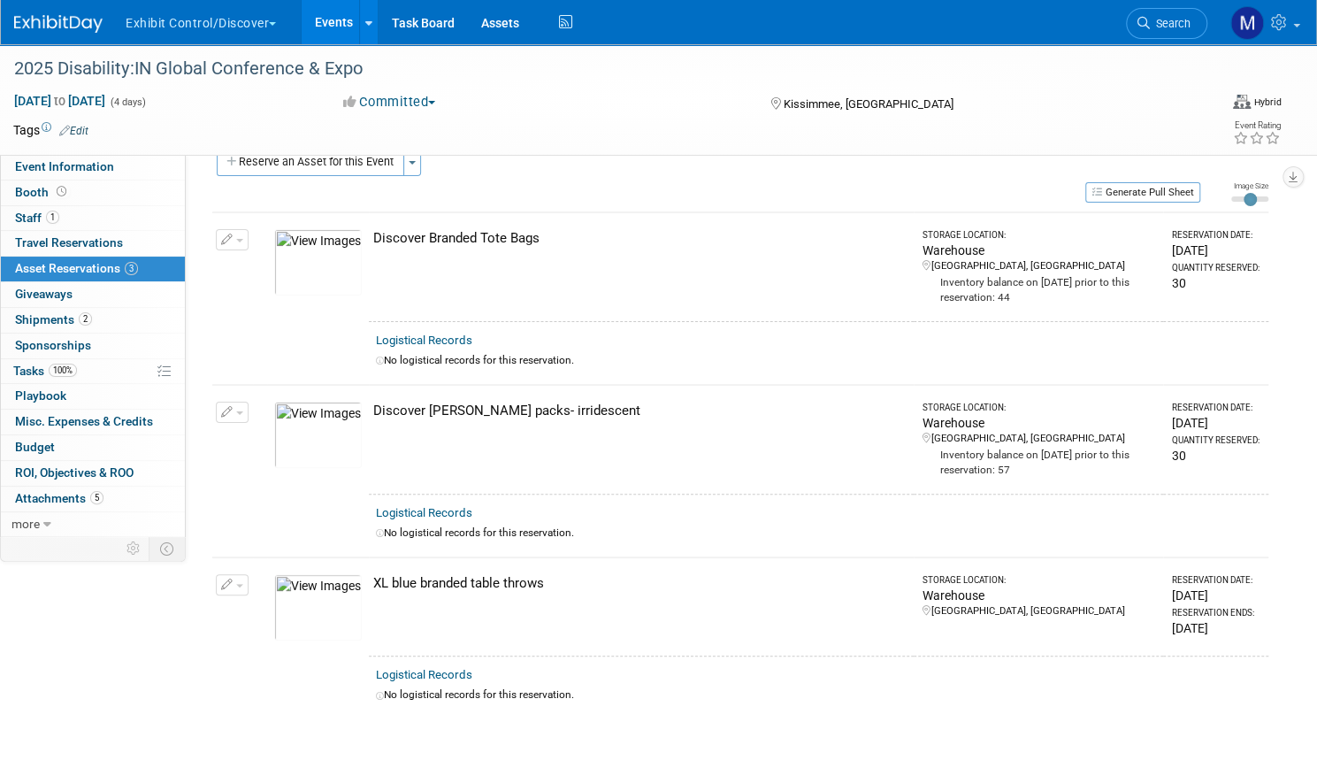
scroll to position [35, 0]
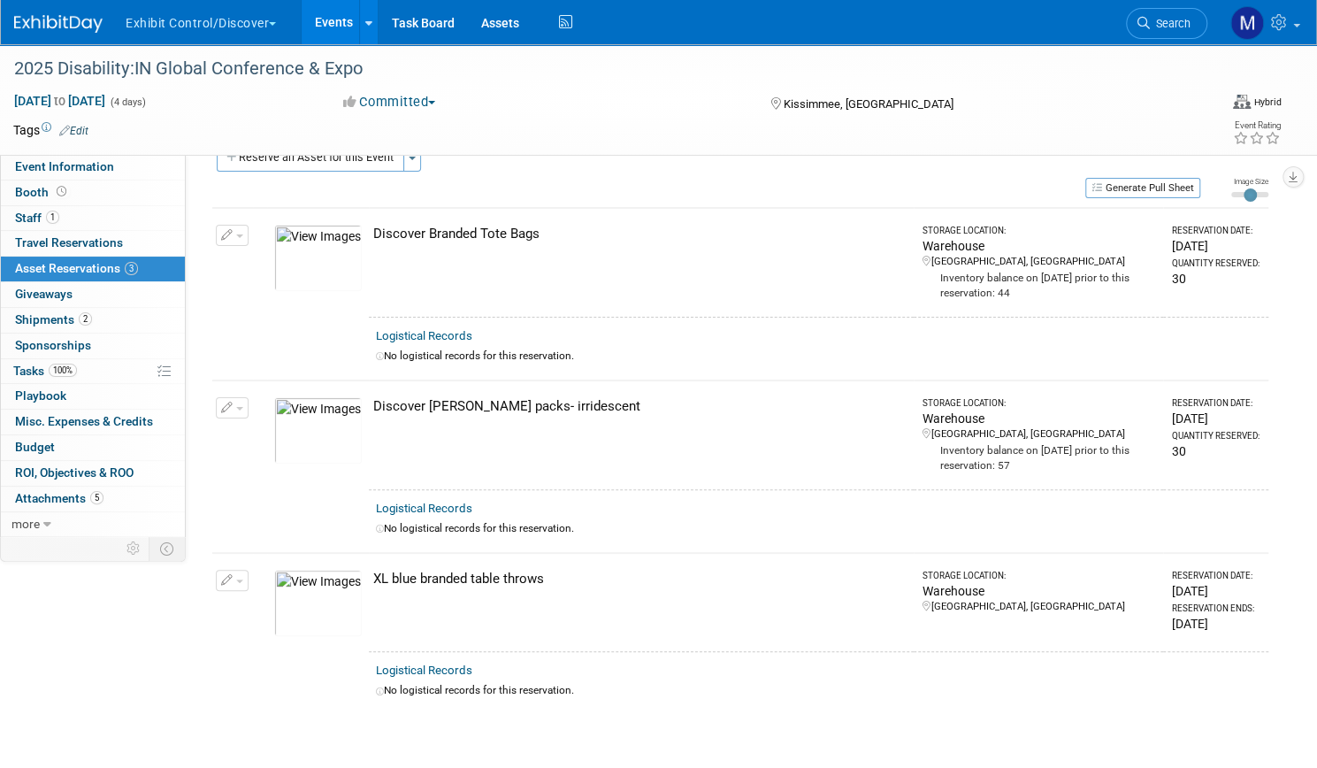
click at [366, 32] on link "Events" at bounding box center [334, 22] width 65 height 44
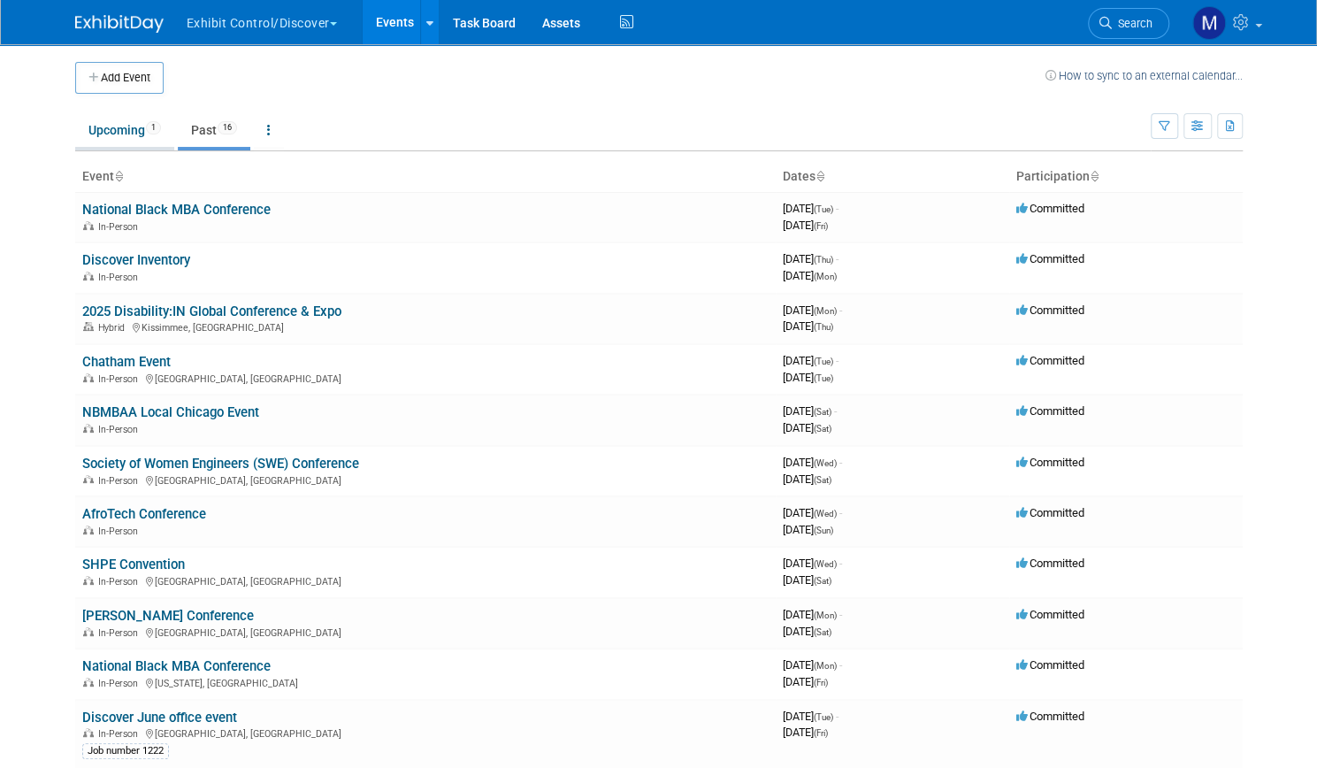
click at [114, 130] on link "Upcoming 1" at bounding box center [124, 130] width 99 height 34
